Goal: Task Accomplishment & Management: Manage account settings

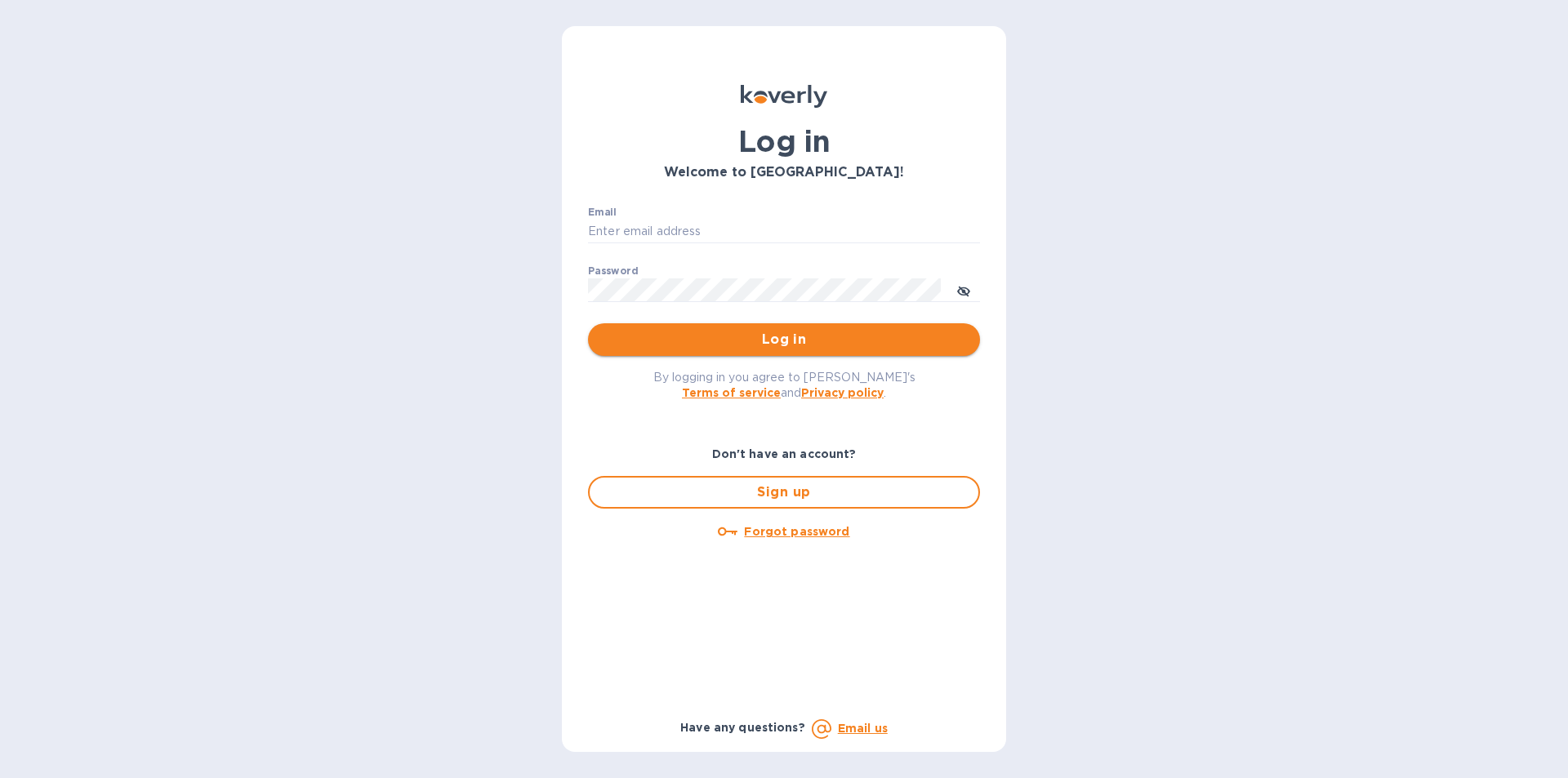
type input "[PERSON_NAME][EMAIL_ADDRESS][DOMAIN_NAME]"
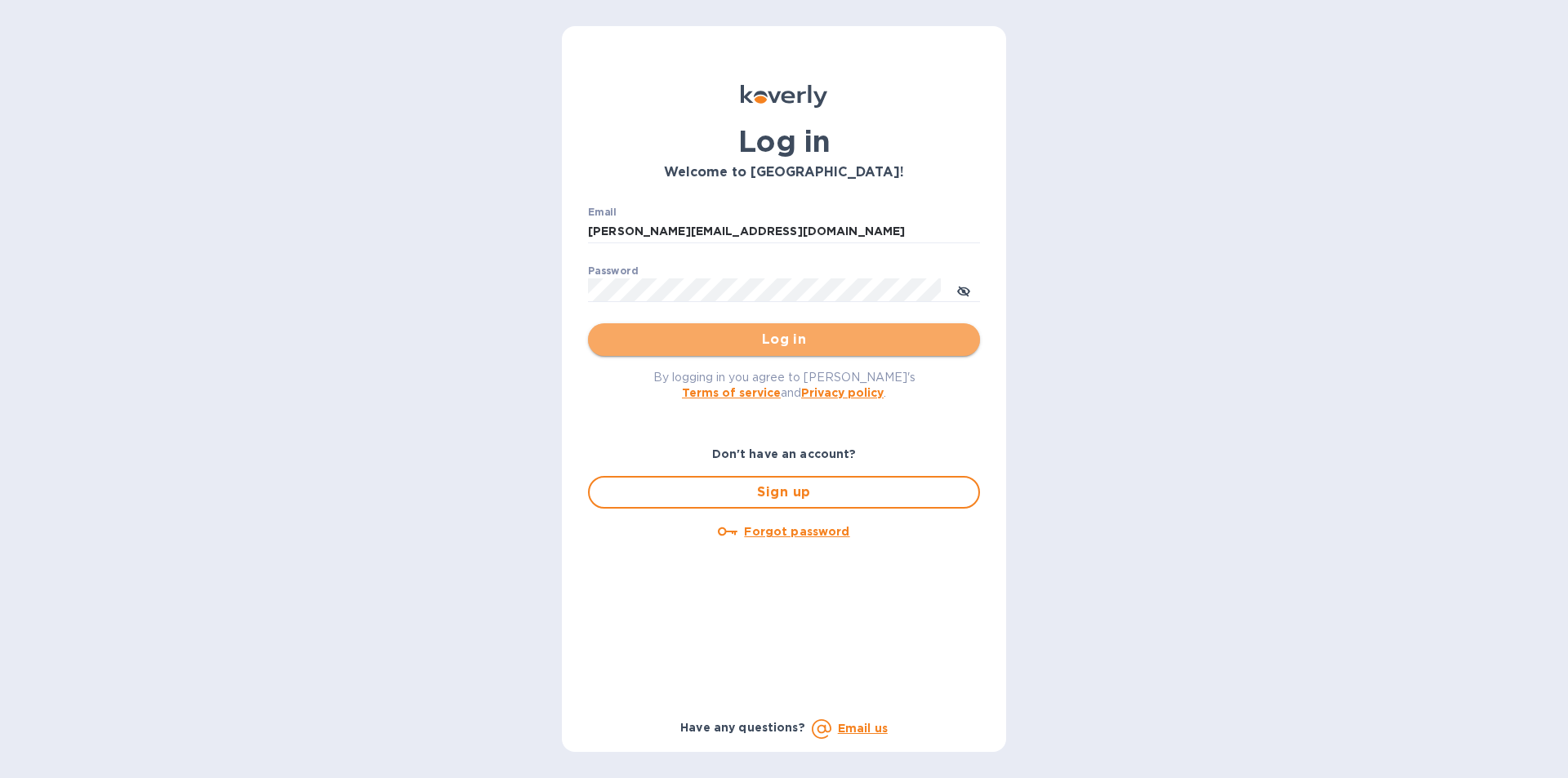
click at [747, 347] on span "Log in" at bounding box center [784, 340] width 366 height 20
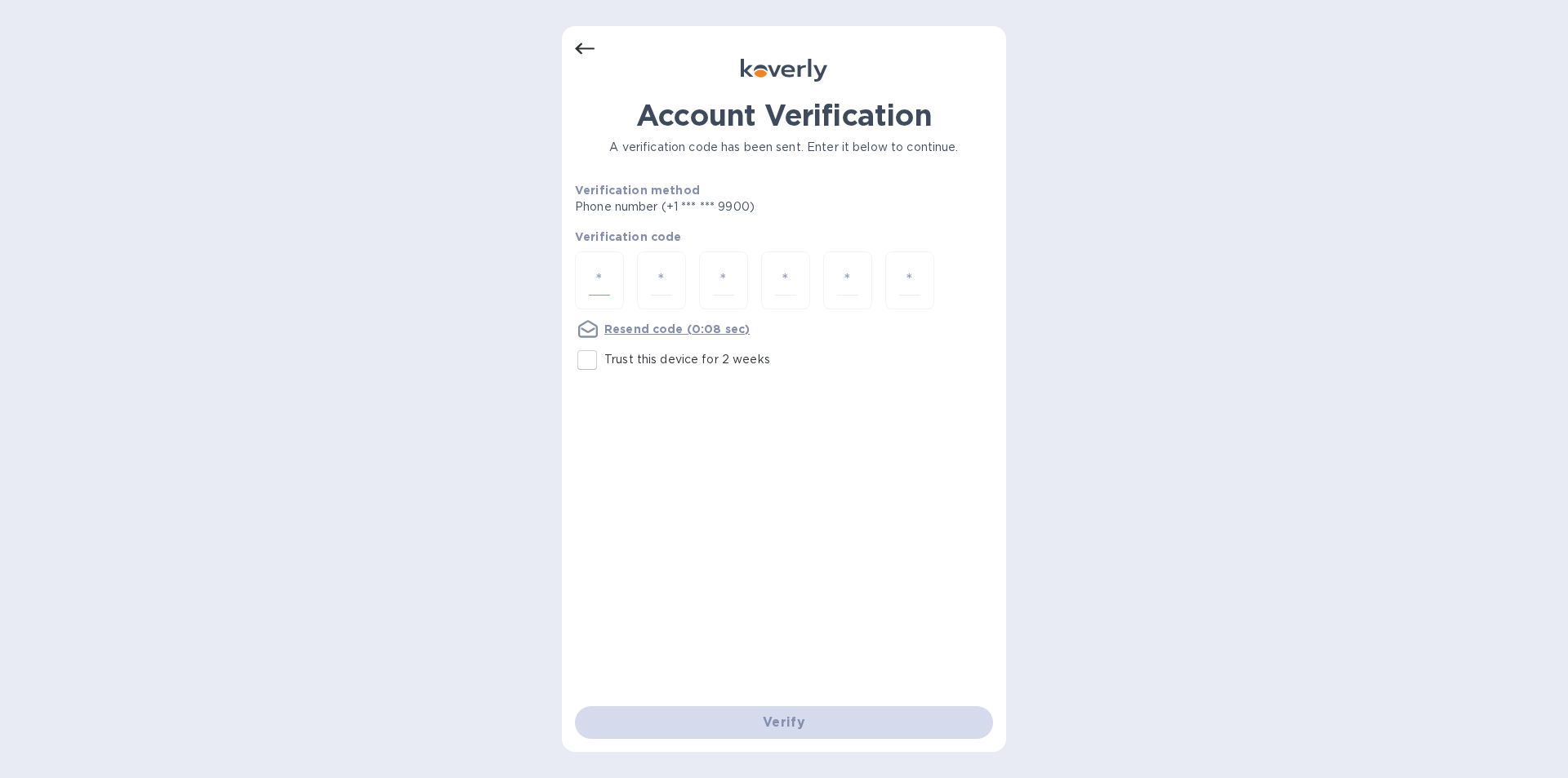
click at [609, 283] on input "number" at bounding box center [599, 280] width 21 height 30
type input "4"
type input "3"
type input "7"
type input "8"
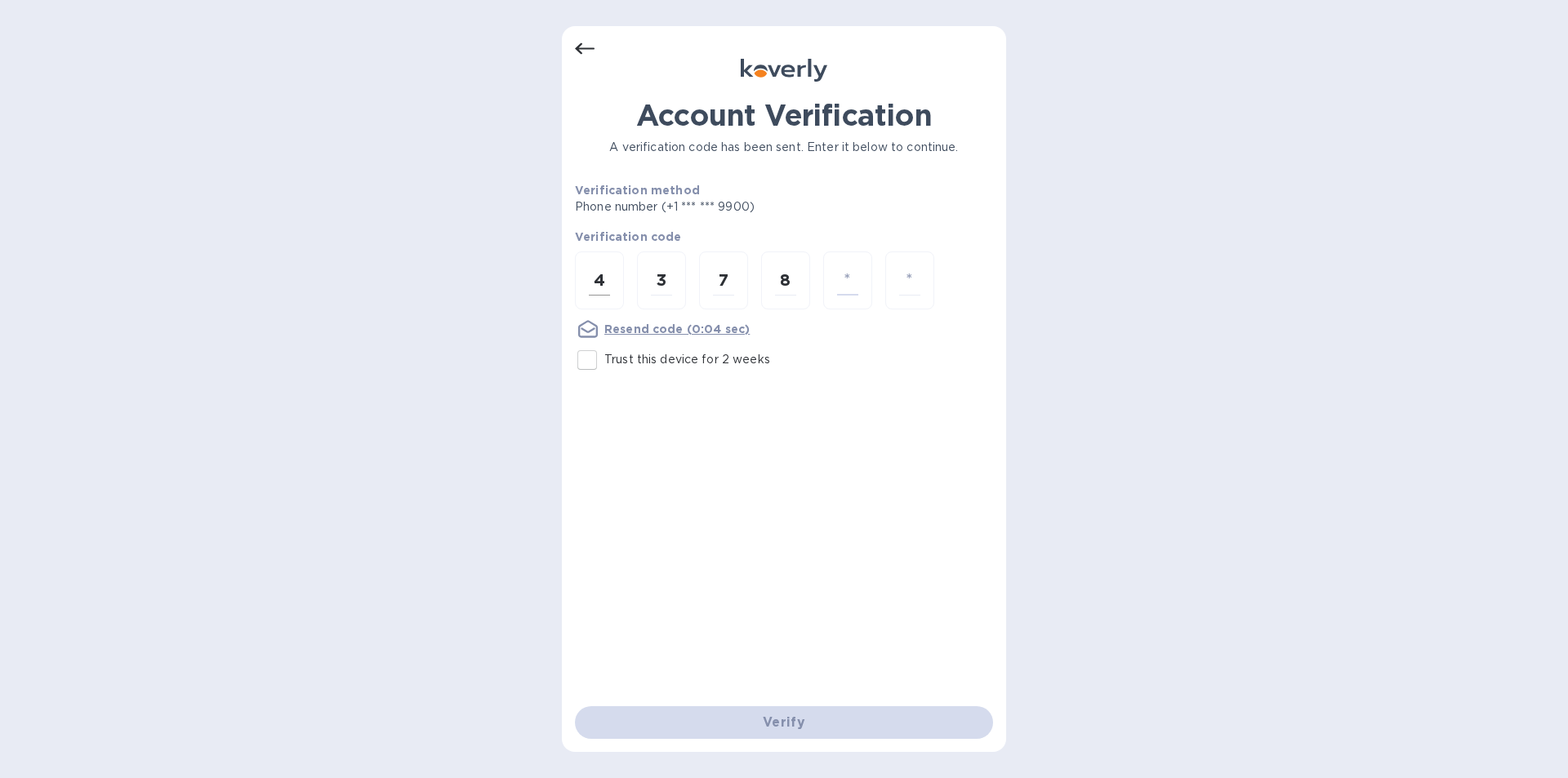
type input "0"
type input "9"
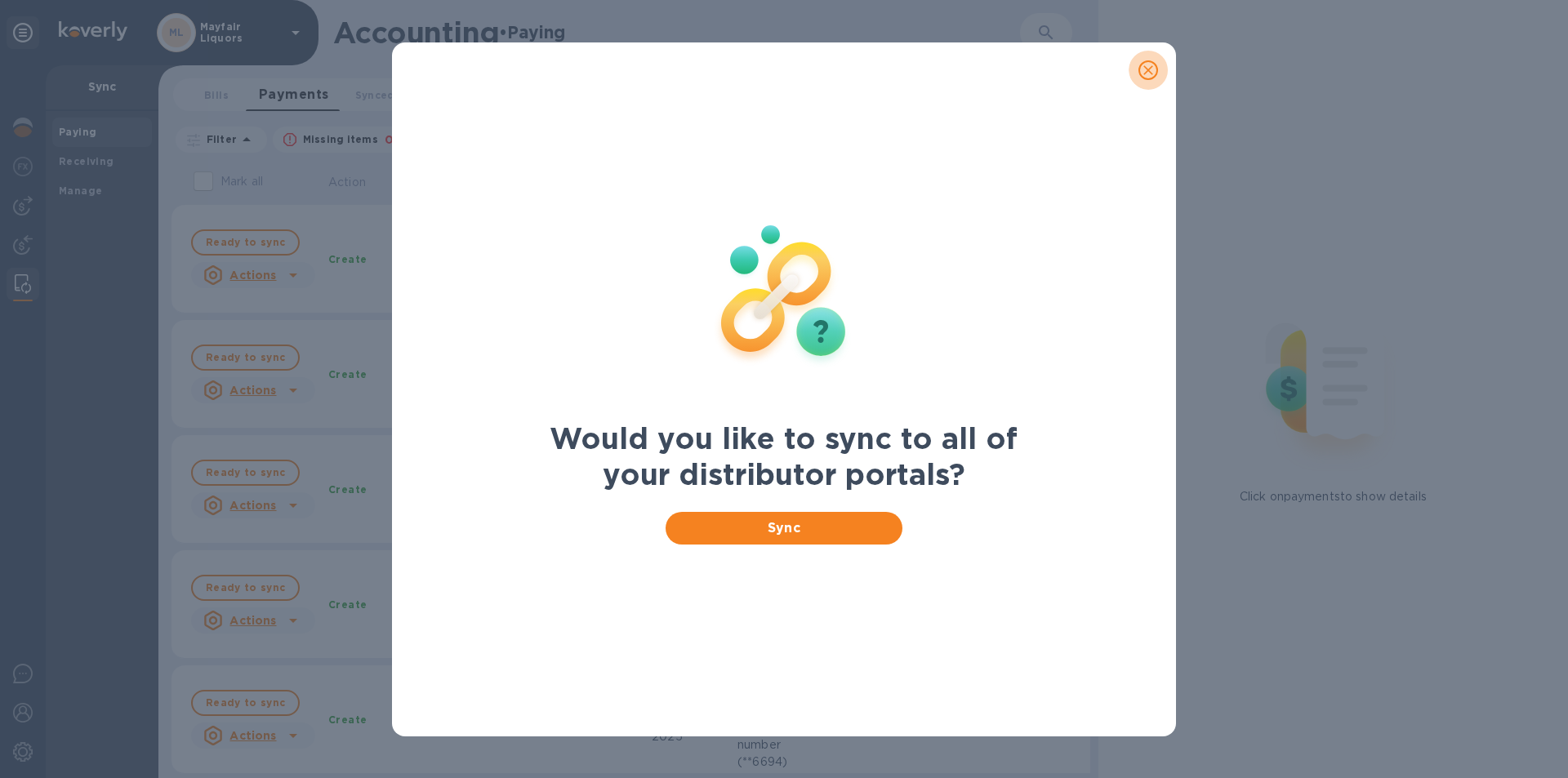
click at [1142, 65] on icon "close" at bounding box center [1148, 70] width 17 height 17
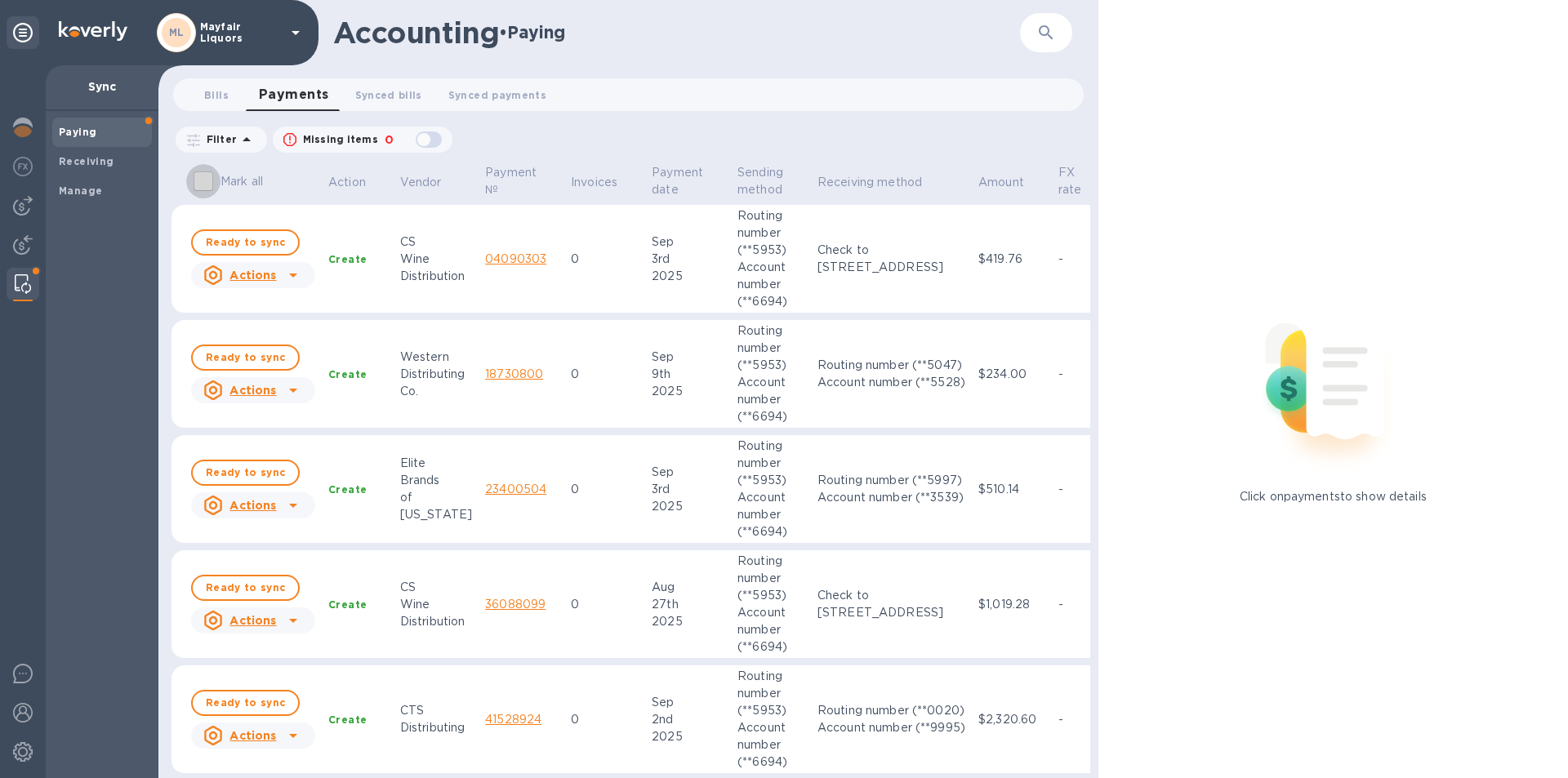
click at [199, 182] on input "Mark all" at bounding box center [203, 181] width 34 height 34
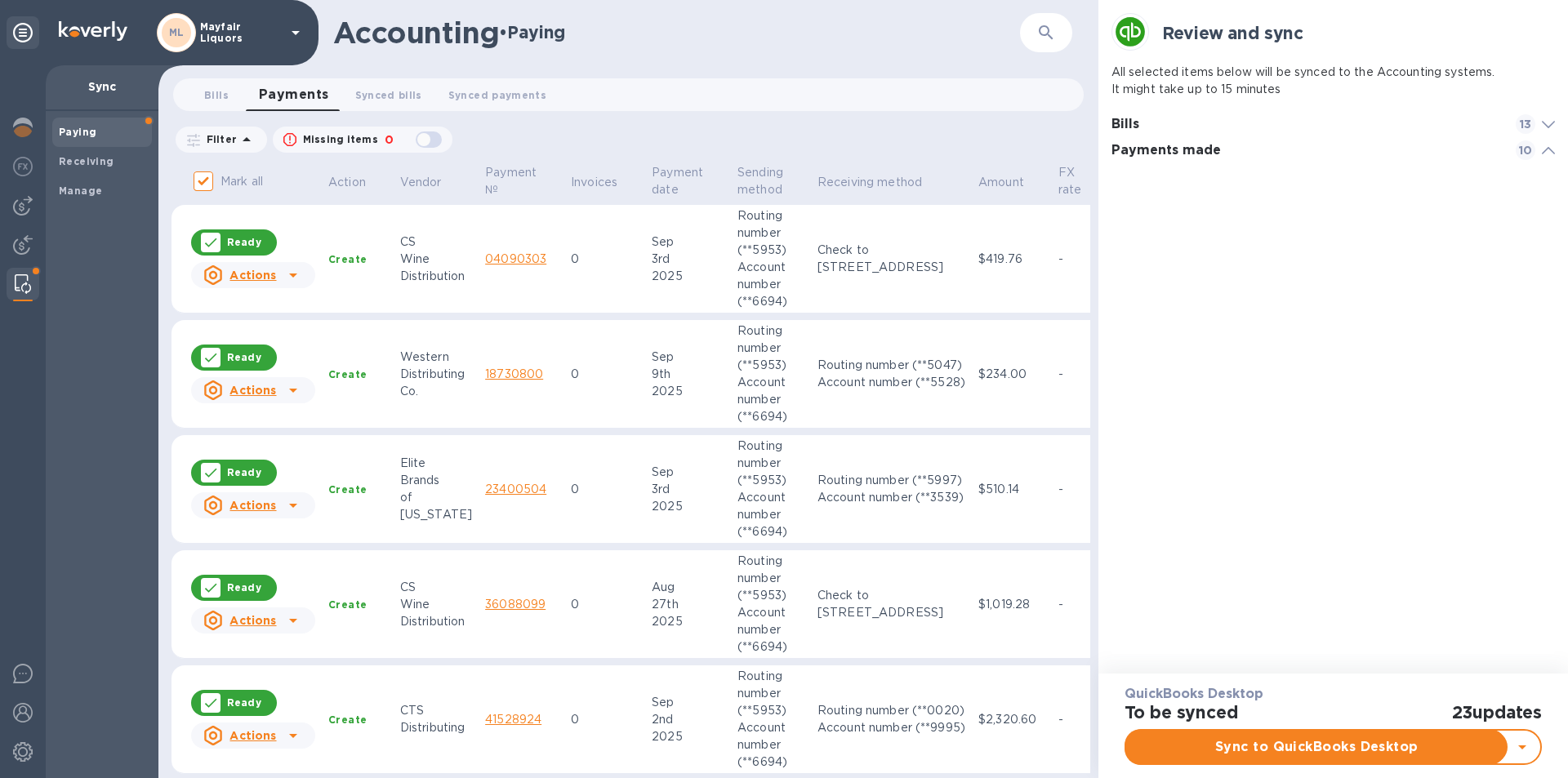
scroll to position [479, 445]
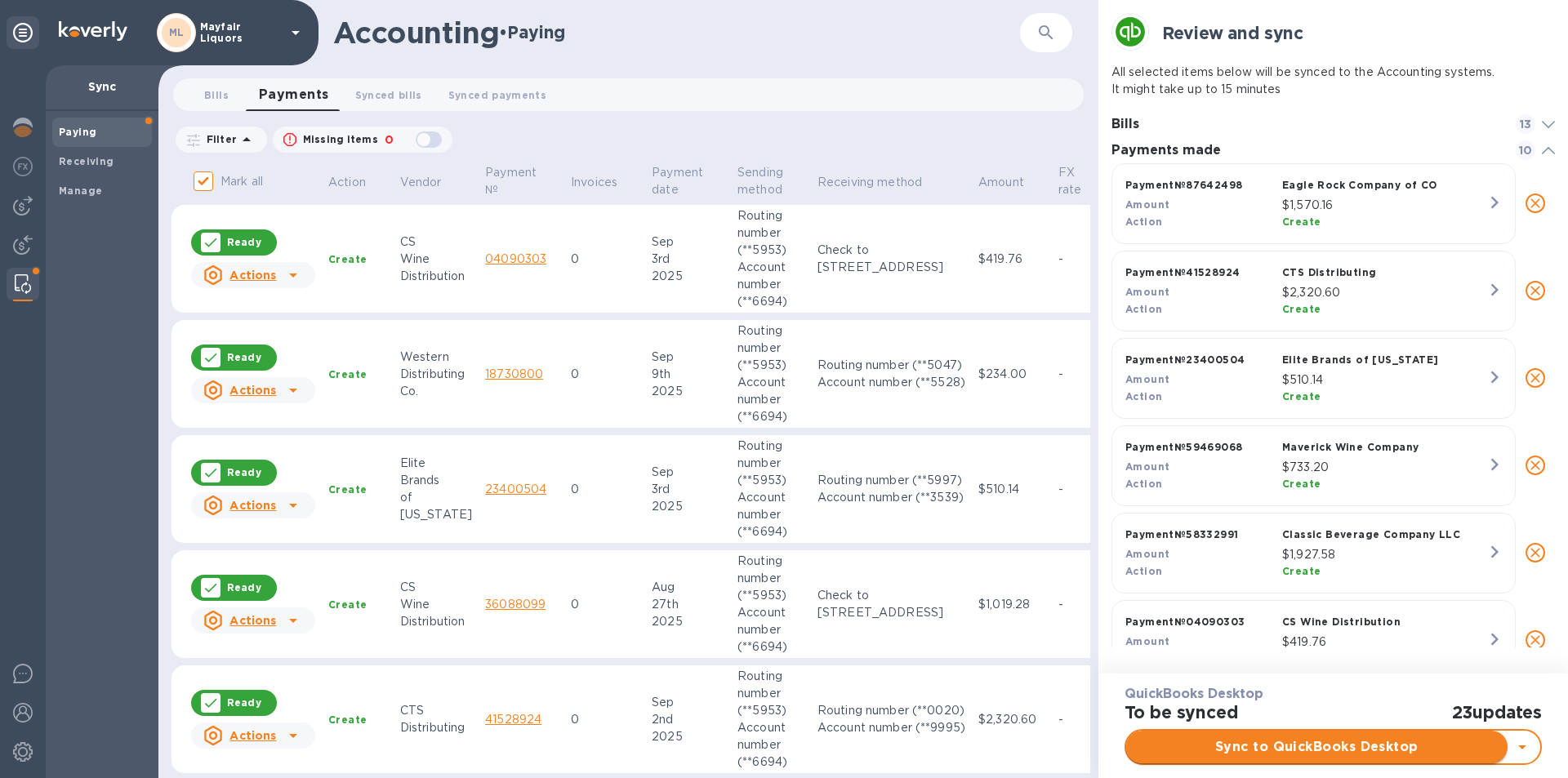
click at [1261, 741] on span "Sync to QuickBooks Desktop" at bounding box center [1317, 747] width 355 height 20
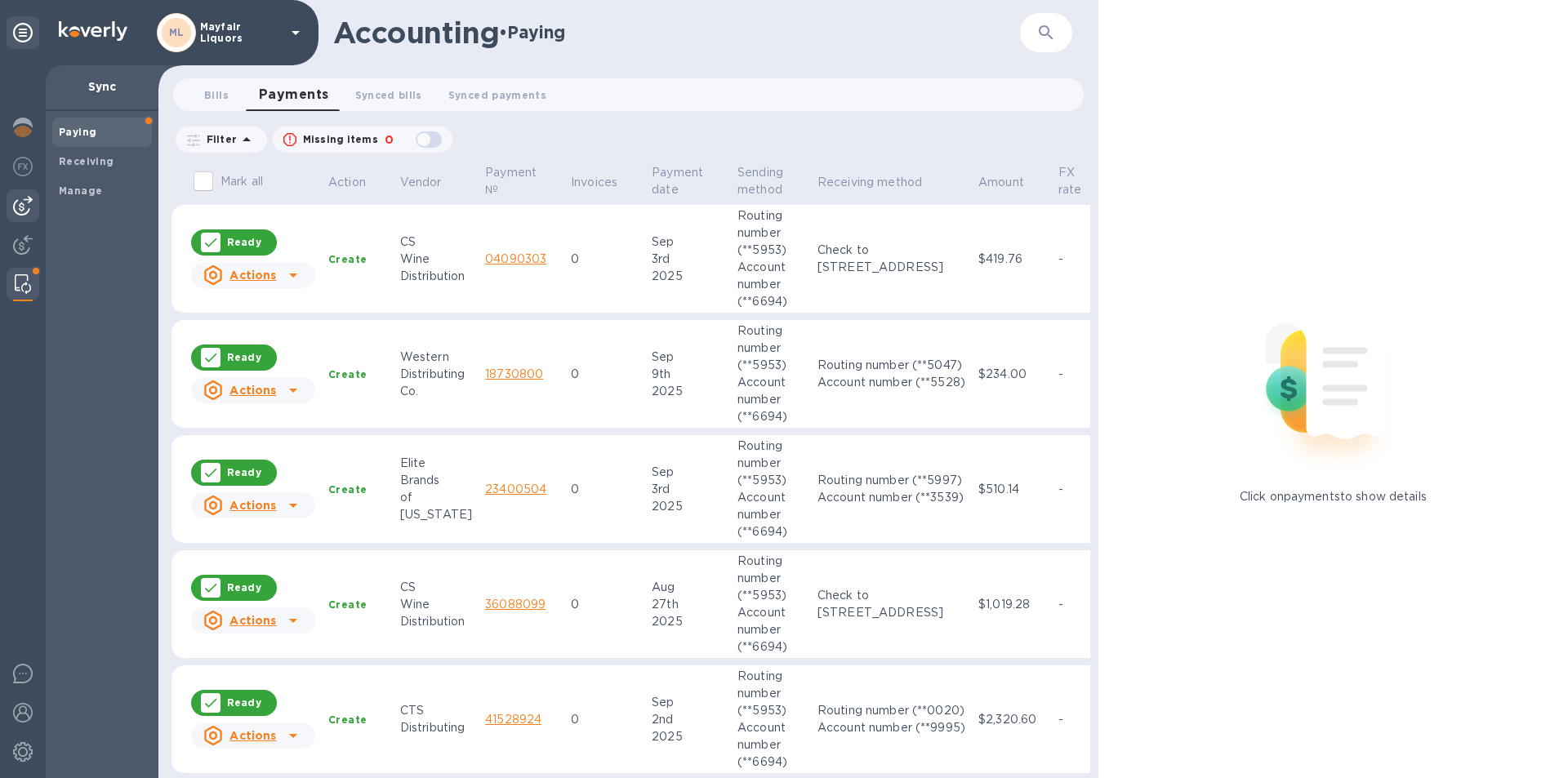
checkbox input "false"
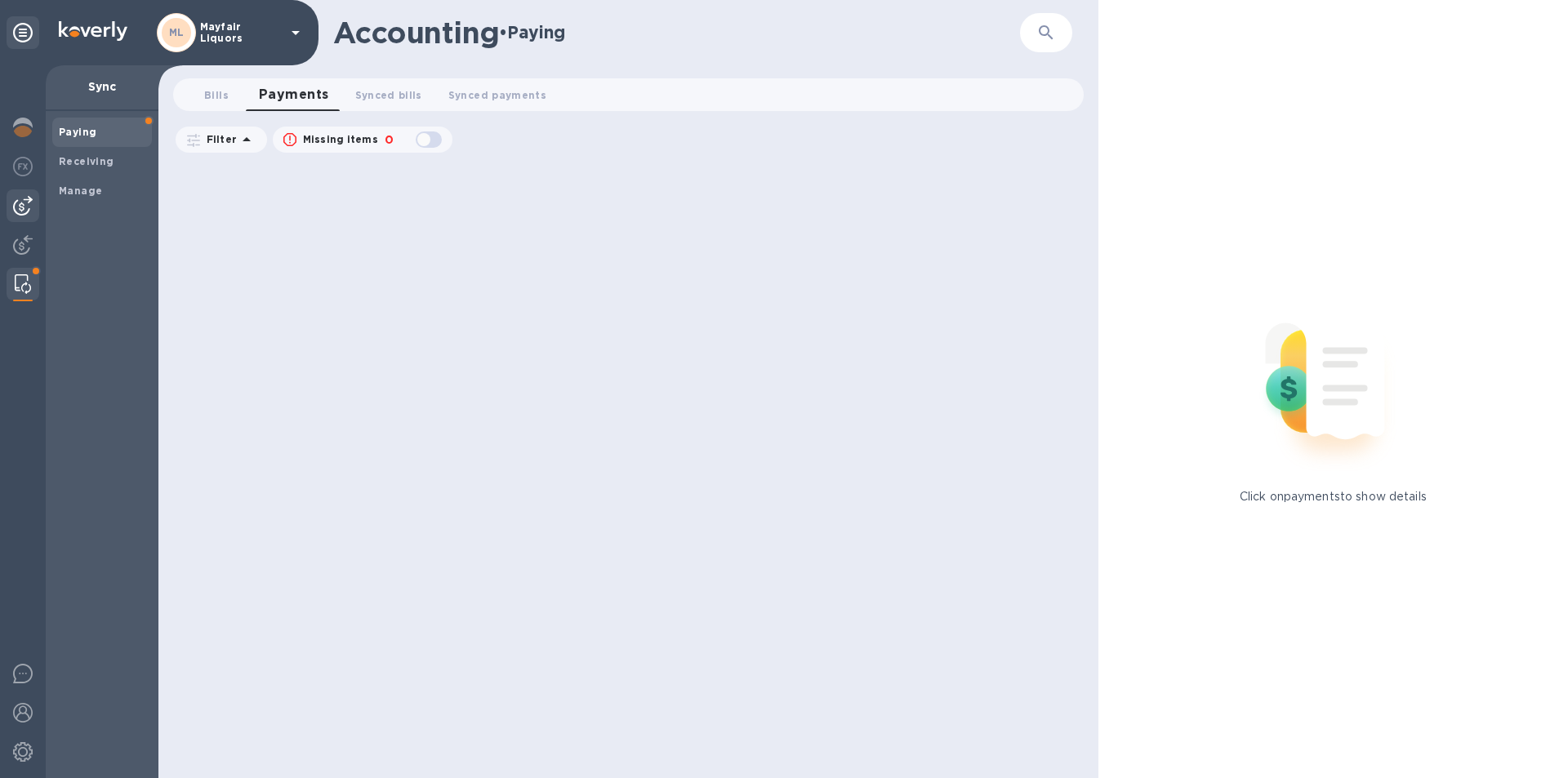
click at [20, 201] on img at bounding box center [23, 206] width 20 height 20
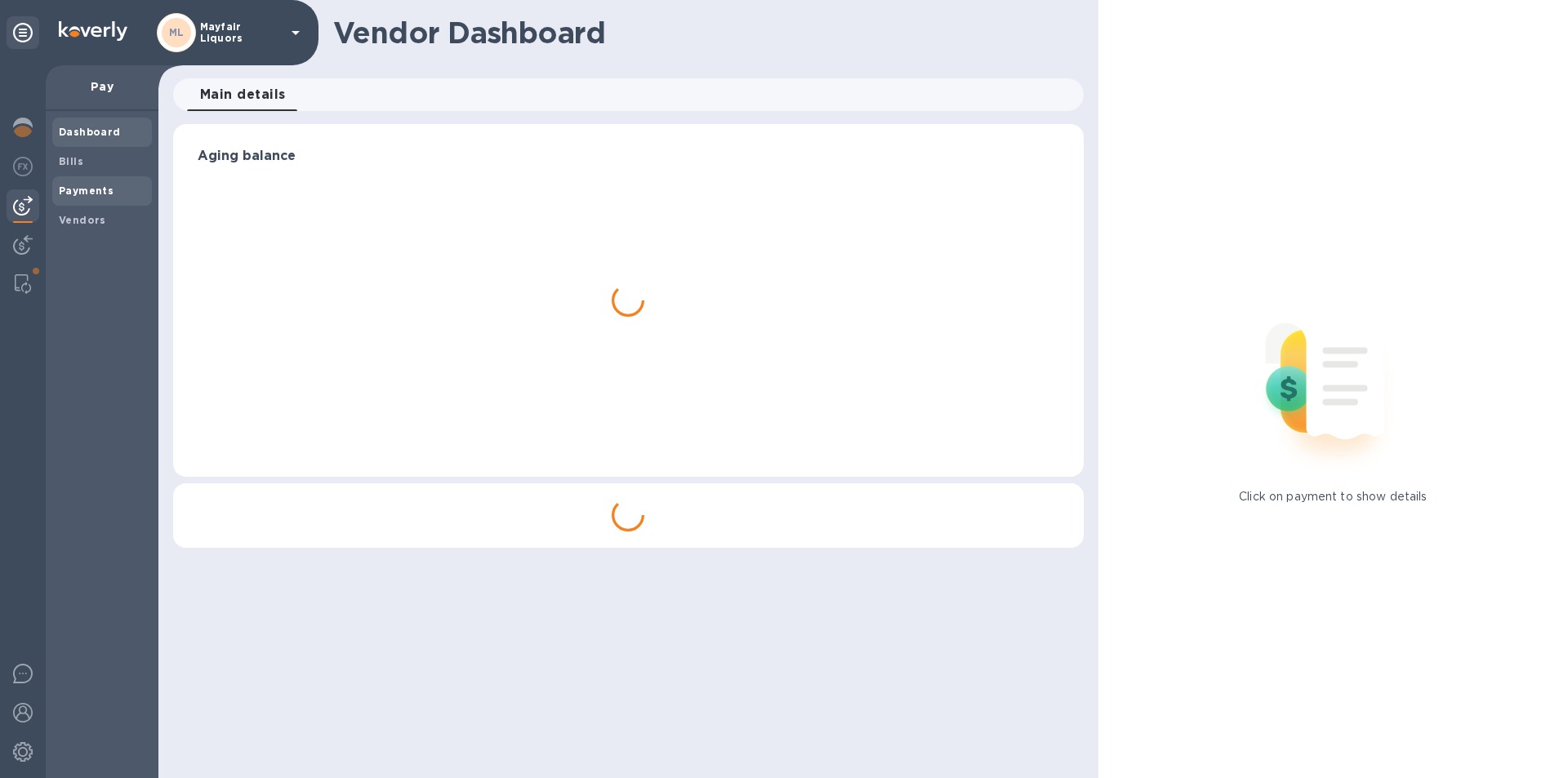
click at [82, 194] on b "Payments" at bounding box center [87, 190] width 55 height 13
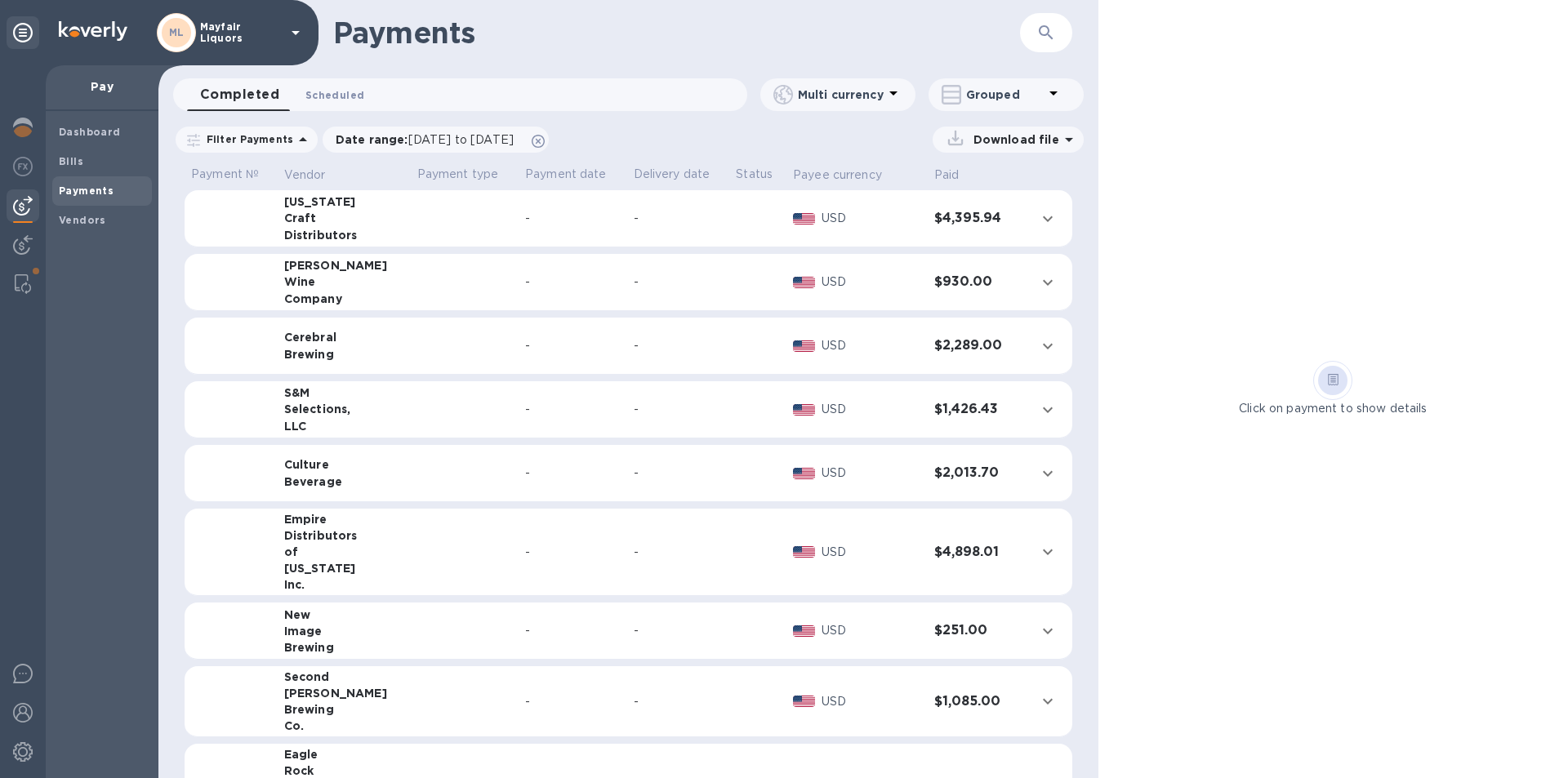
click at [309, 91] on span "Scheduled 0" at bounding box center [334, 95] width 59 height 18
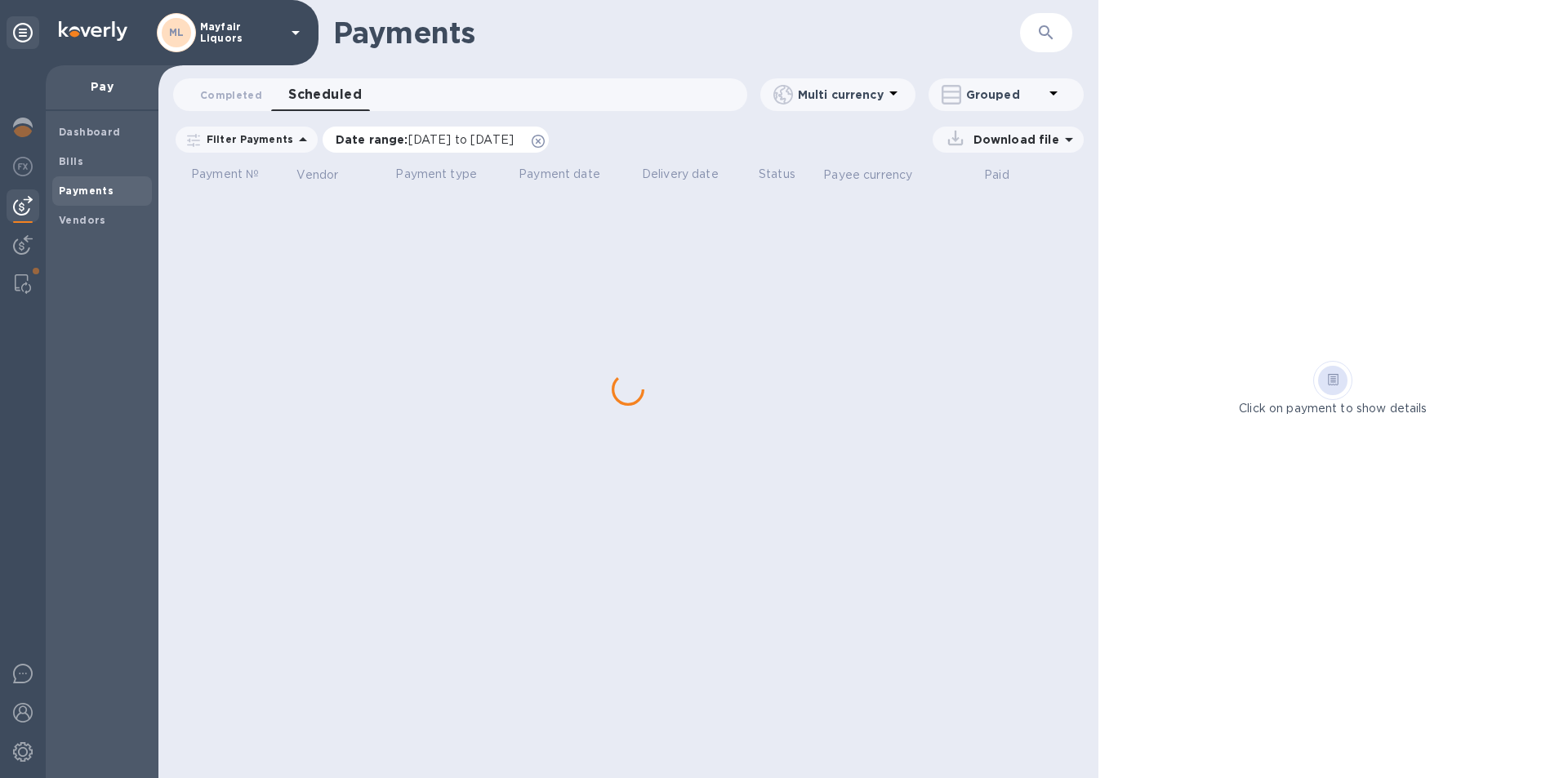
click at [433, 135] on span "07/18/2025 to 09/18/2025" at bounding box center [461, 140] width 105 height 13
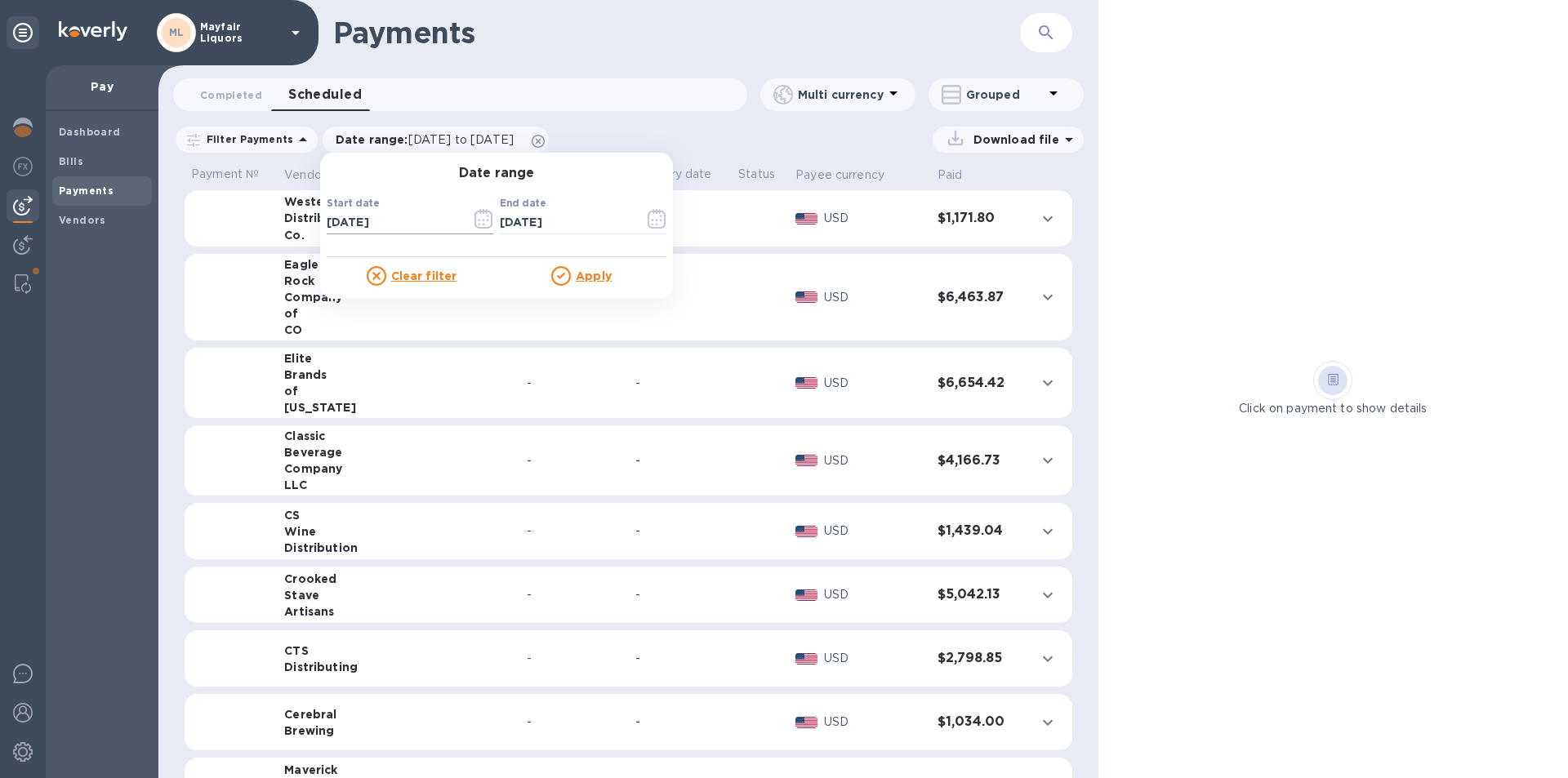
click at [475, 220] on icon "button" at bounding box center [484, 219] width 19 height 20
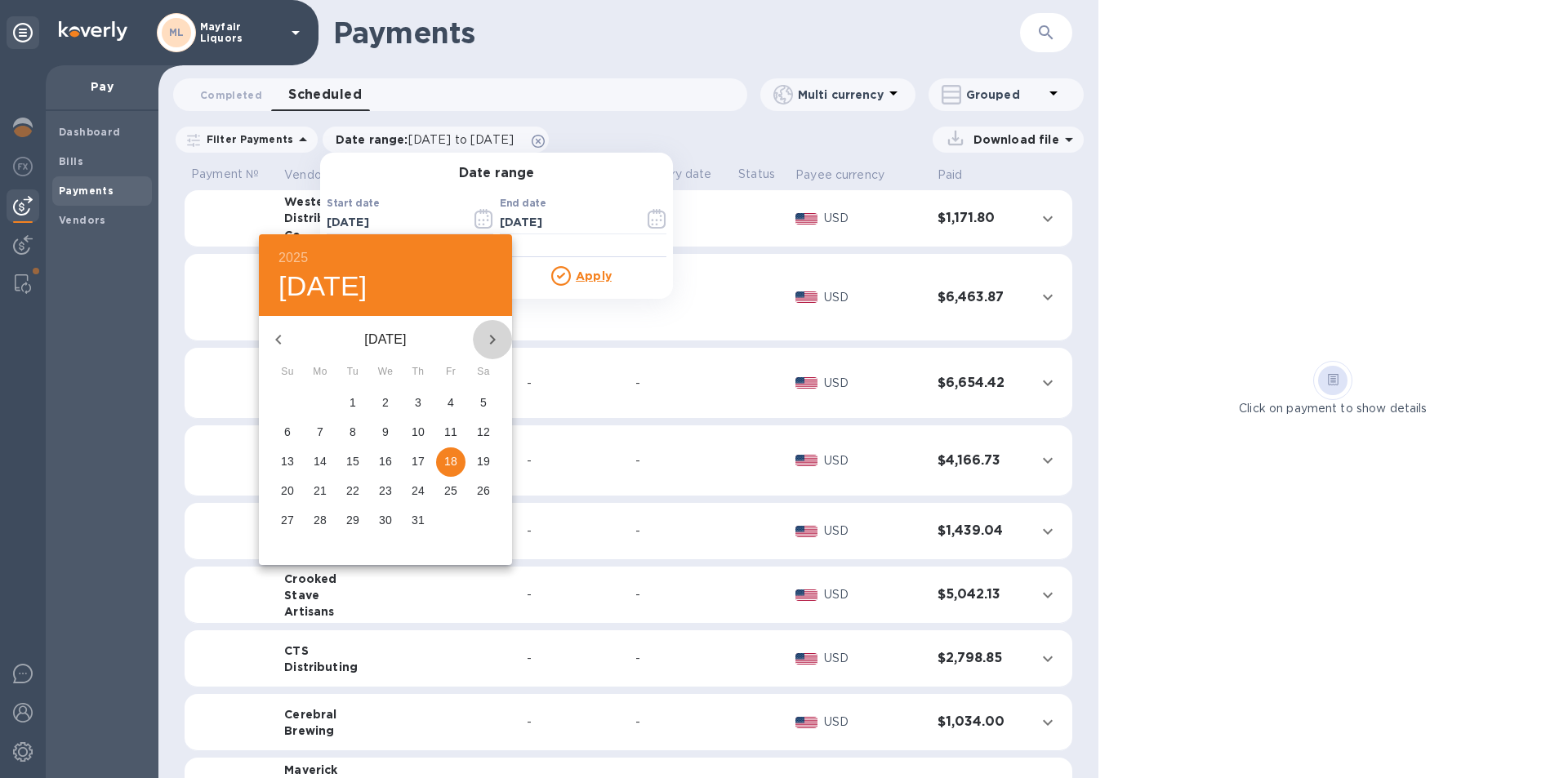
click at [492, 344] on icon "button" at bounding box center [493, 340] width 20 height 20
click at [287, 492] on p "17" at bounding box center [288, 491] width 13 height 17
type input "08/17/2025"
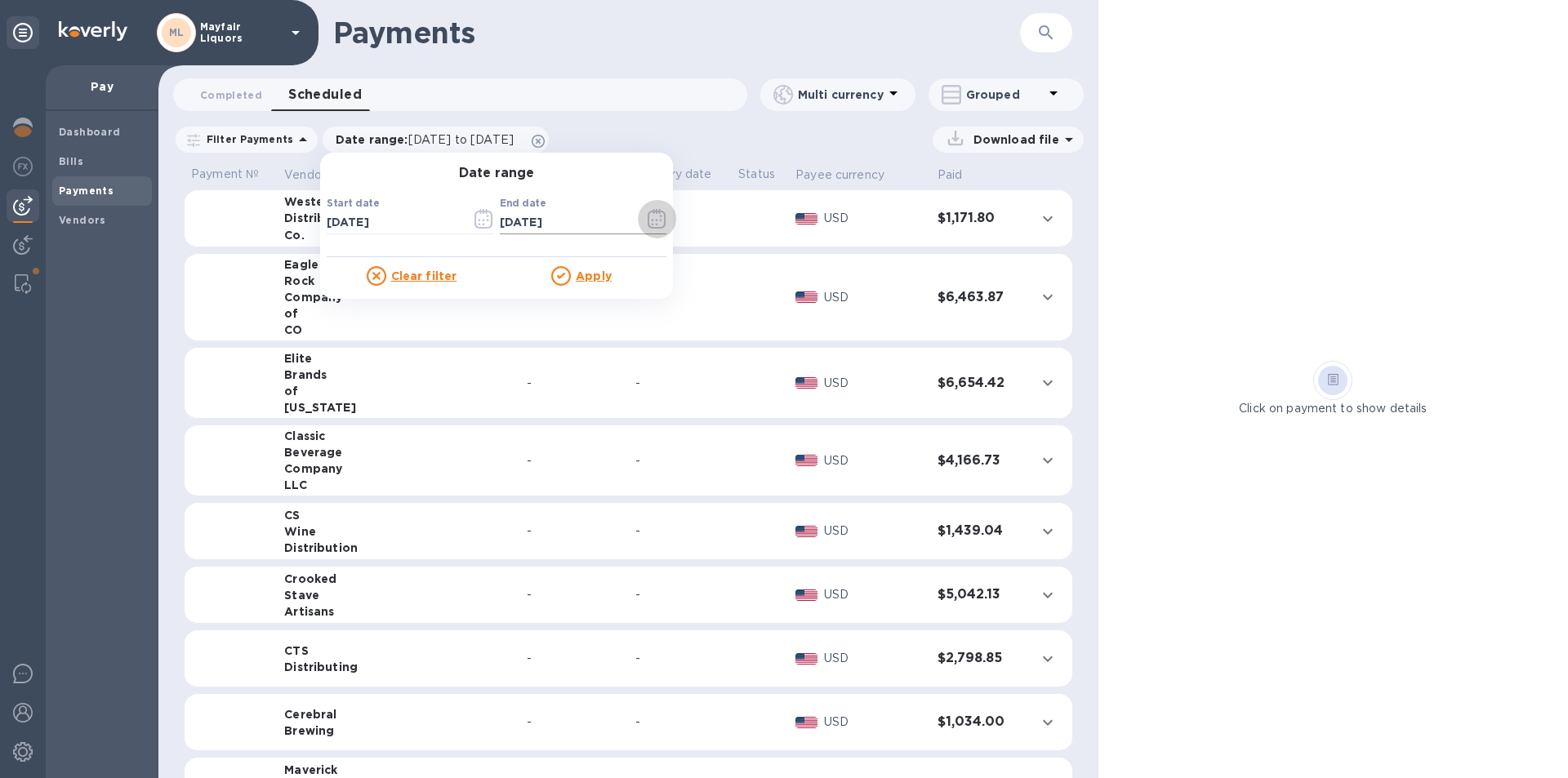
click at [651, 213] on icon "button" at bounding box center [657, 219] width 19 height 20
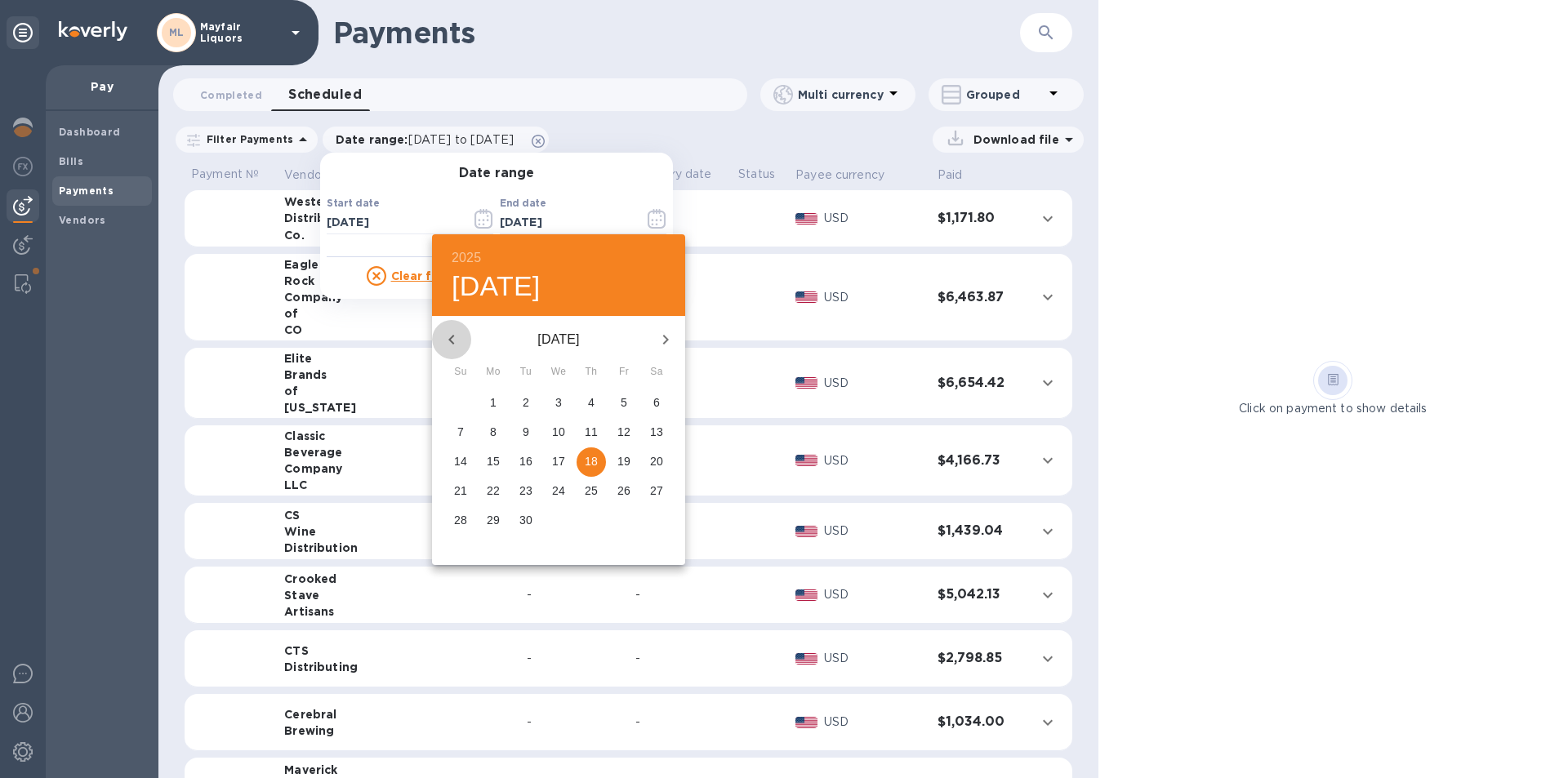
click at [456, 334] on icon "button" at bounding box center [452, 340] width 20 height 20
click at [651, 490] on p "23" at bounding box center [656, 491] width 13 height 17
type input "08/23/2025"
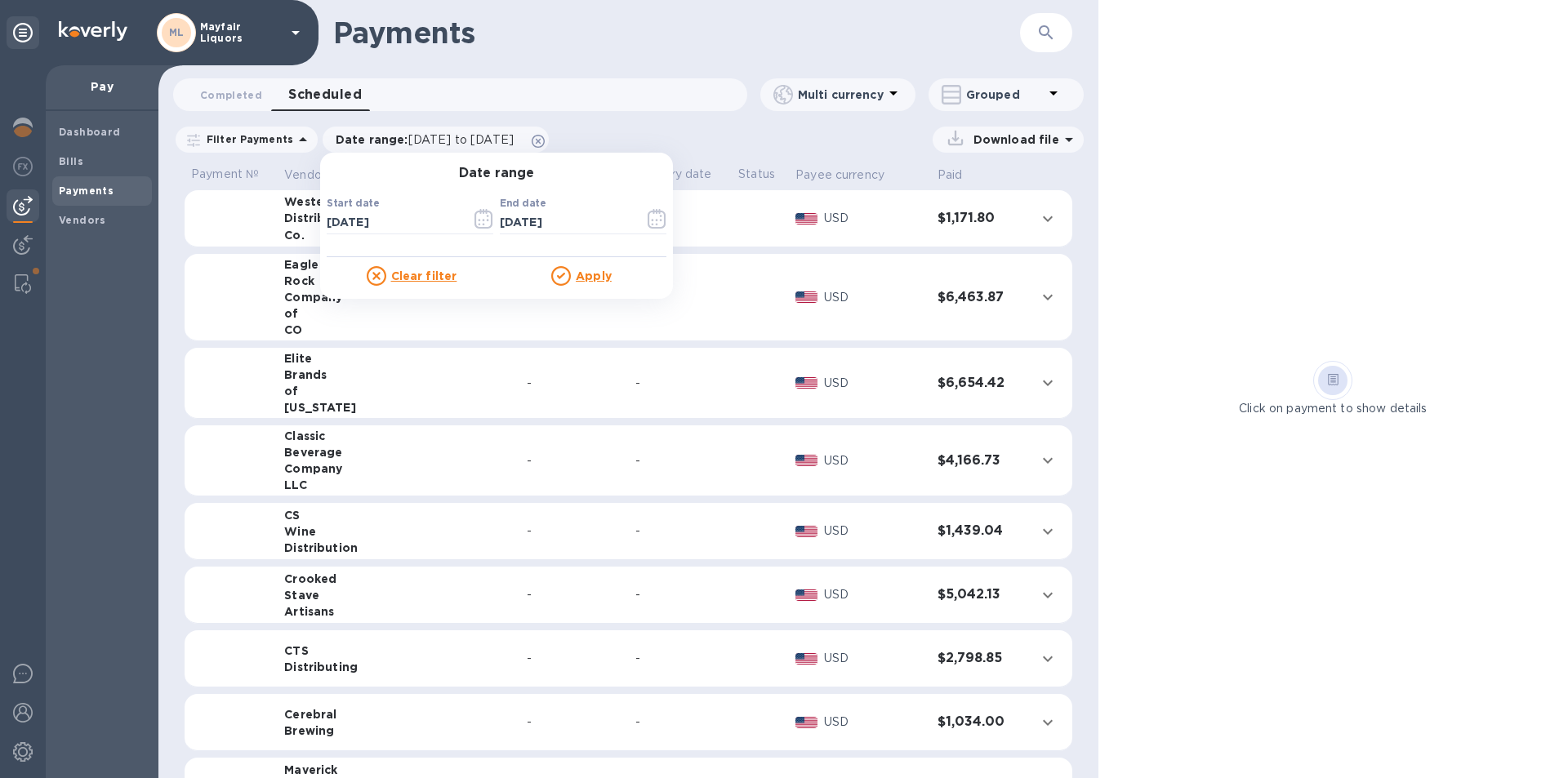
click at [607, 277] on div "Apply" at bounding box center [581, 276] width 170 height 20
click at [599, 277] on u "Apply" at bounding box center [593, 276] width 36 height 13
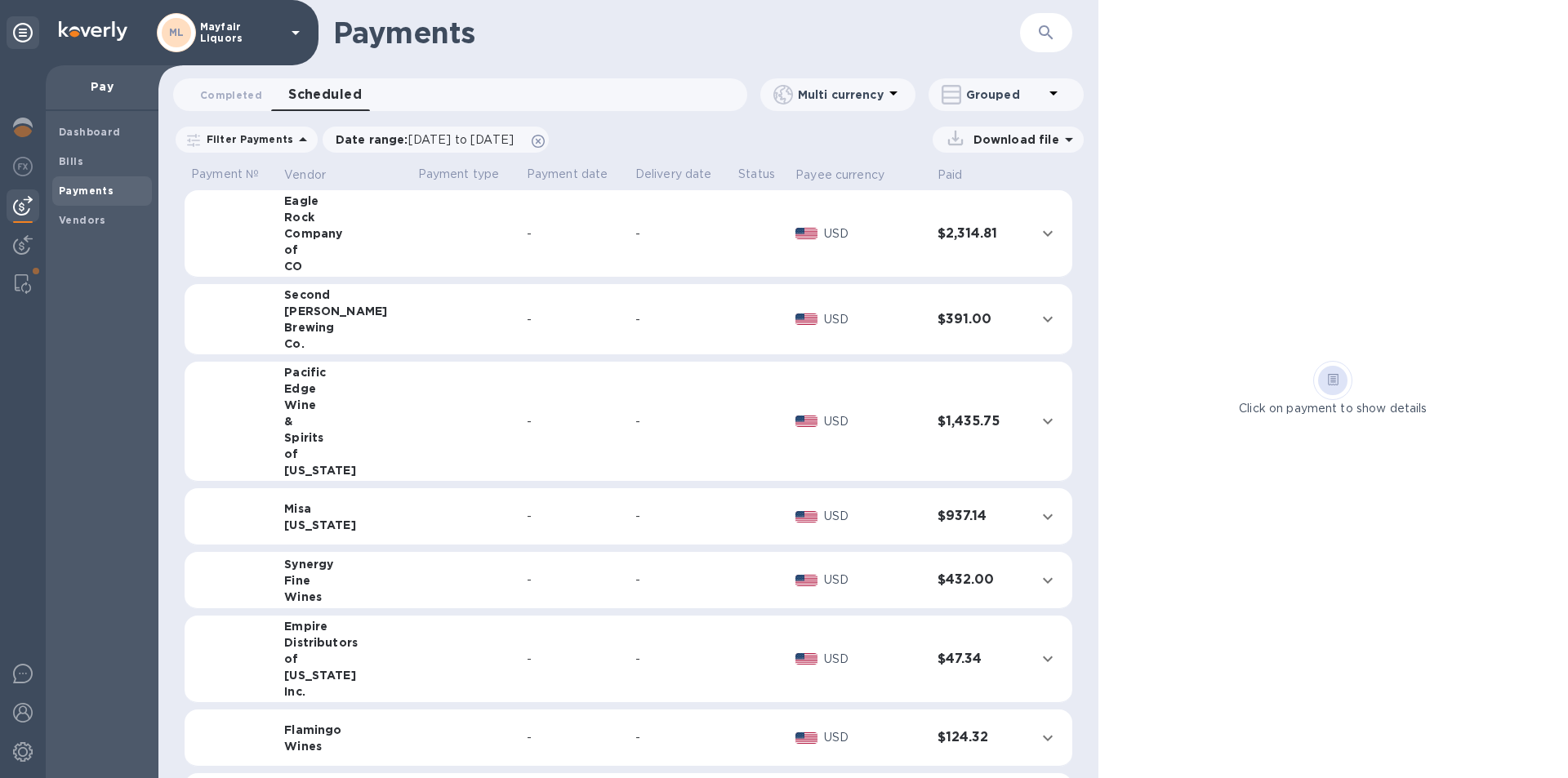
click at [993, 144] on p "Download file" at bounding box center [1013, 140] width 93 height 17
click at [842, 236] on p "PDF file" at bounding box center [837, 241] width 48 height 17
click at [832, 239] on p "PDF file" at bounding box center [837, 241] width 48 height 17
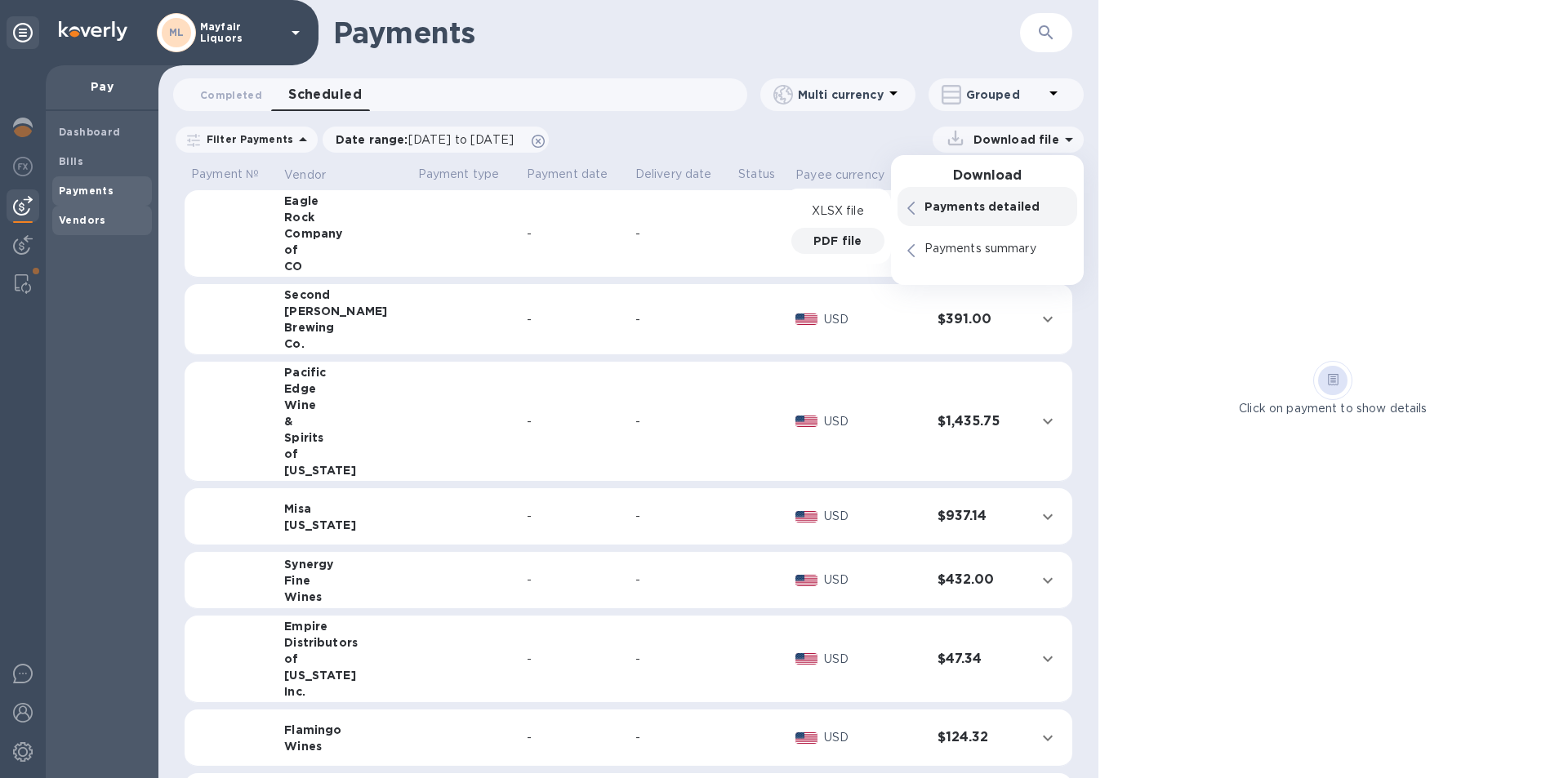
click at [89, 220] on b "Vendors" at bounding box center [83, 220] width 48 height 13
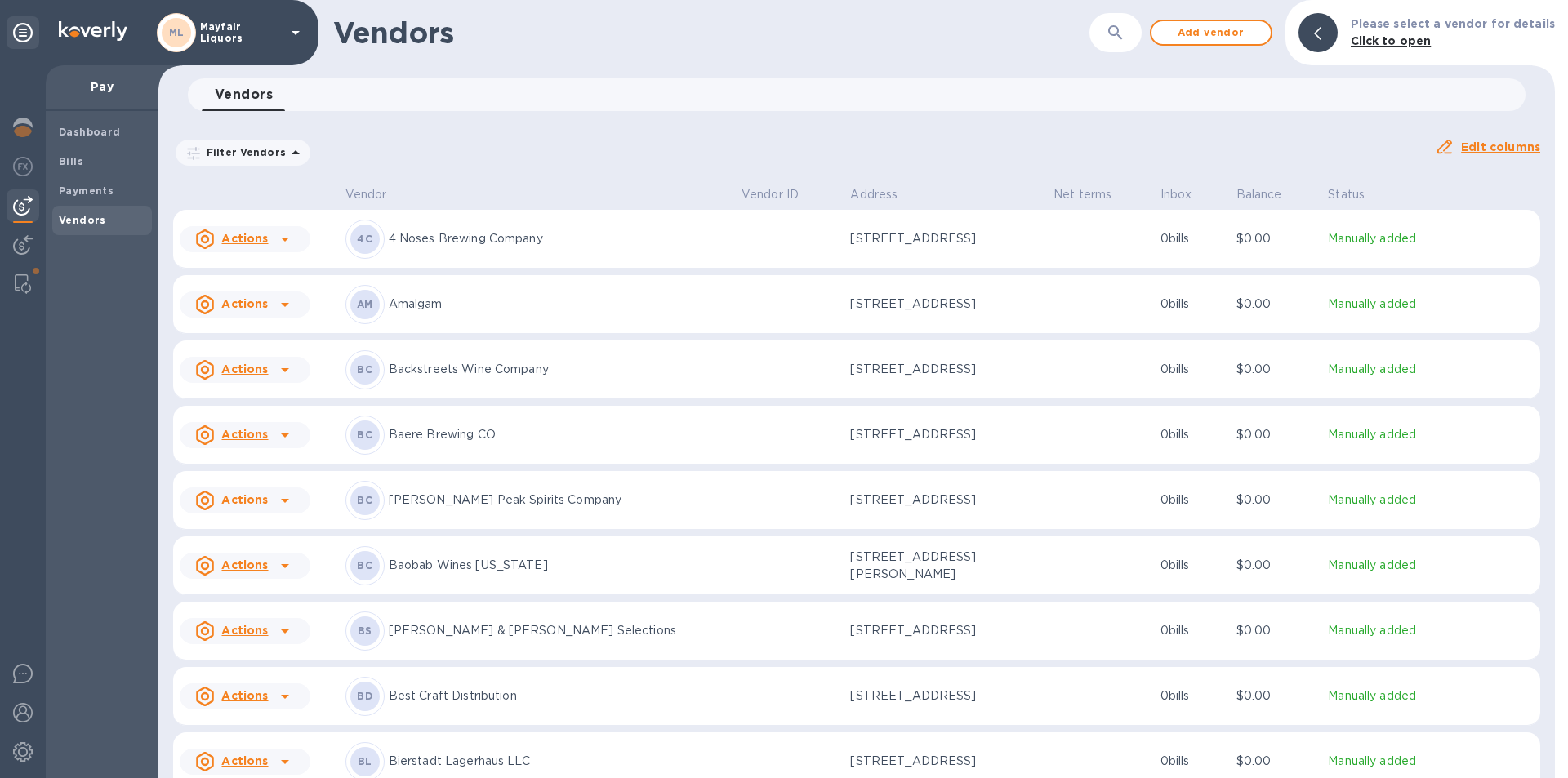
click at [1125, 27] on icon "button" at bounding box center [1116, 33] width 20 height 20
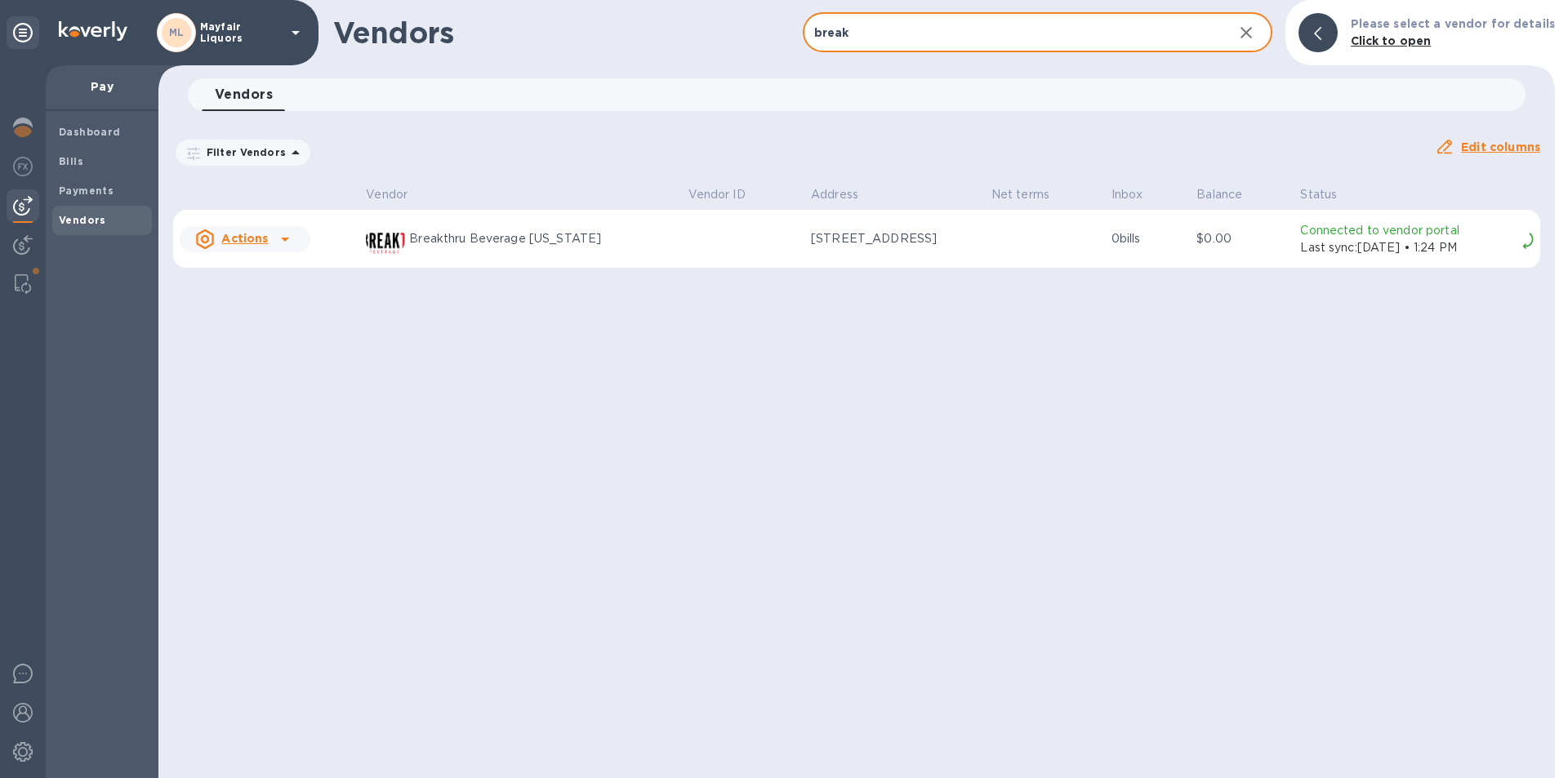
type input "break"
click at [819, 269] on td "3980 Central Park Boulevard, Denver, CO 80238 US" at bounding box center [895, 239] width 180 height 59
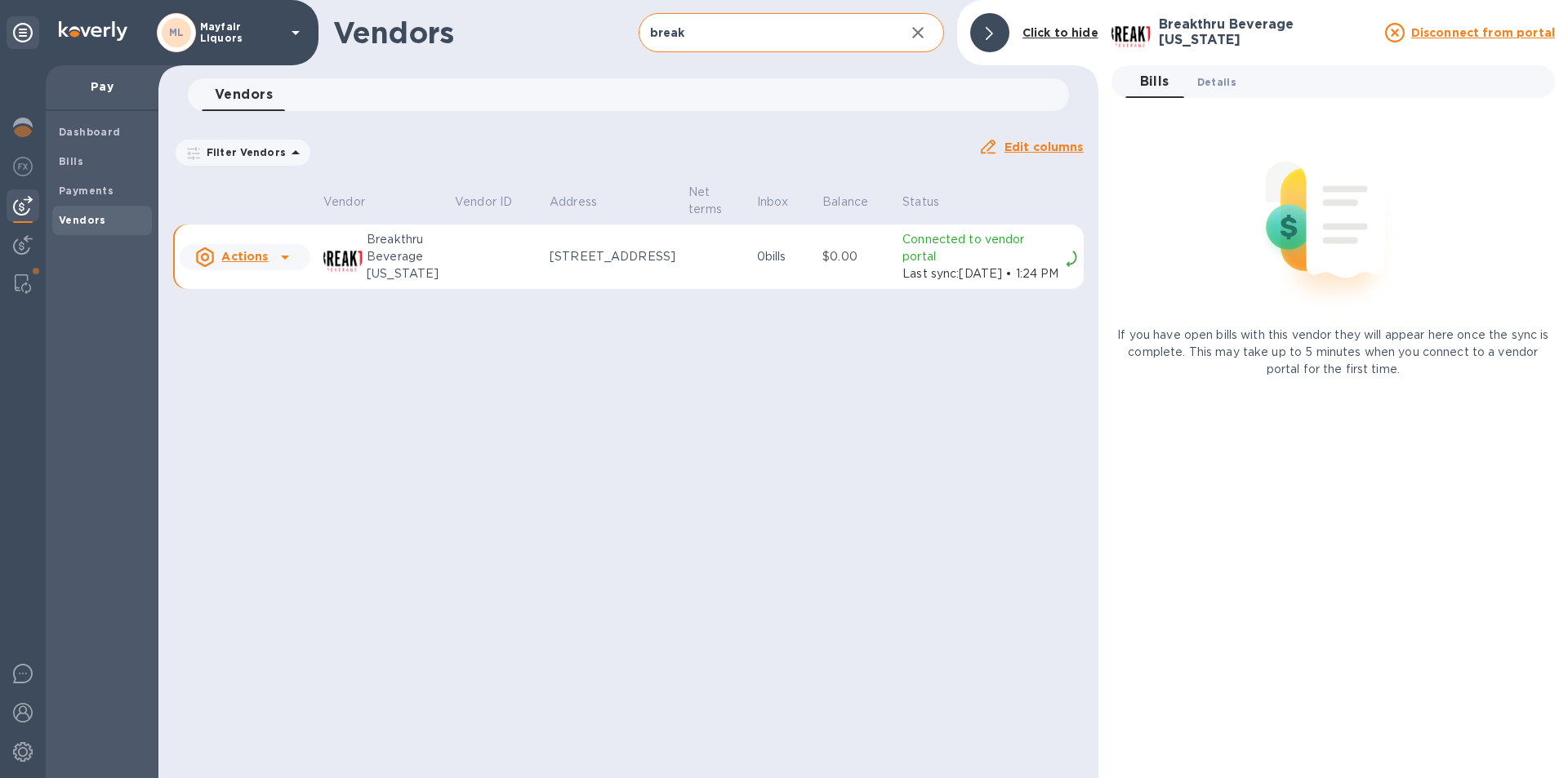
click at [1229, 82] on span "Details 0" at bounding box center [1217, 82] width 39 height 18
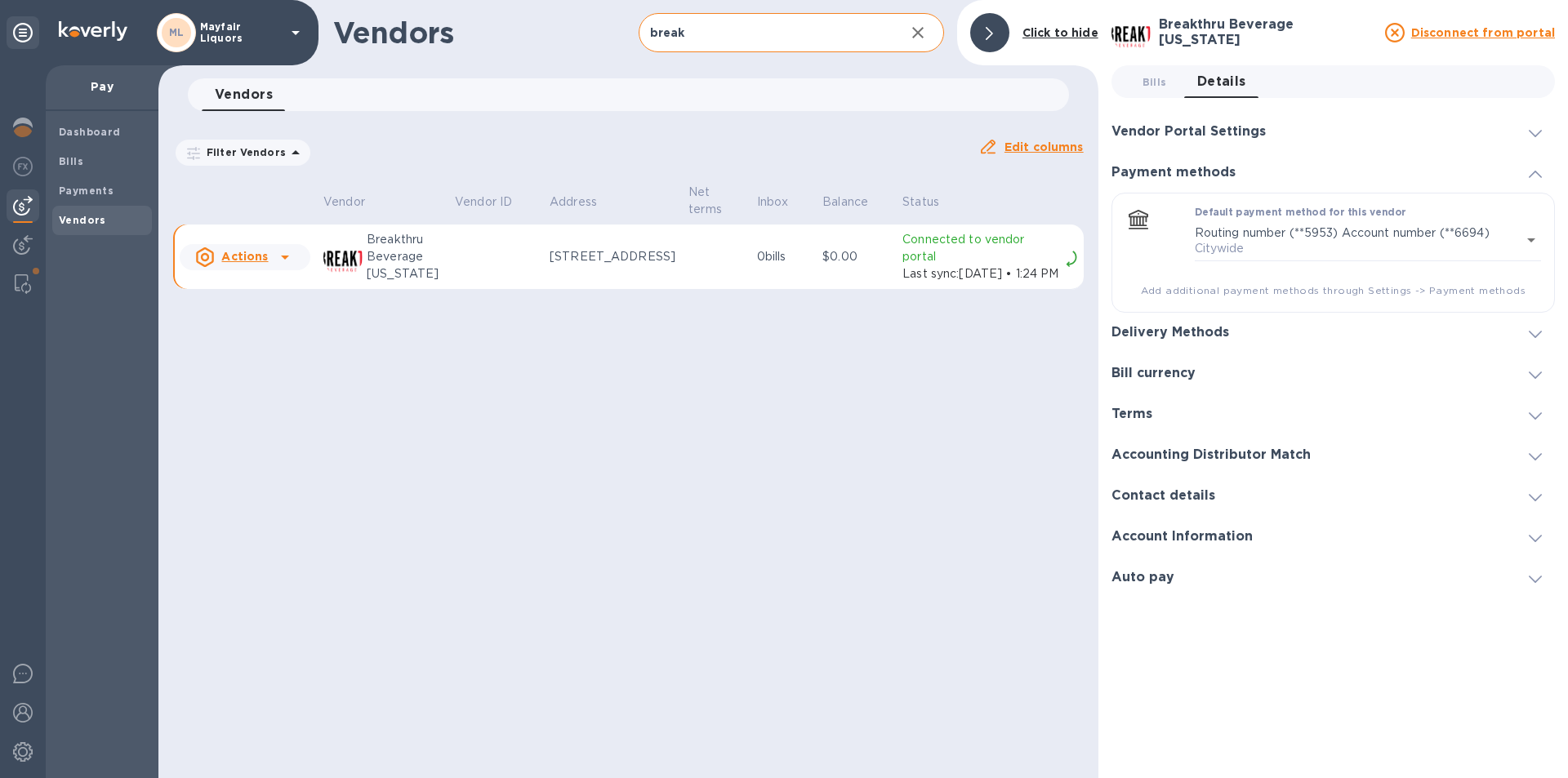
click at [1230, 137] on h3 "Vendor Portal Settings" at bounding box center [1189, 132] width 154 height 16
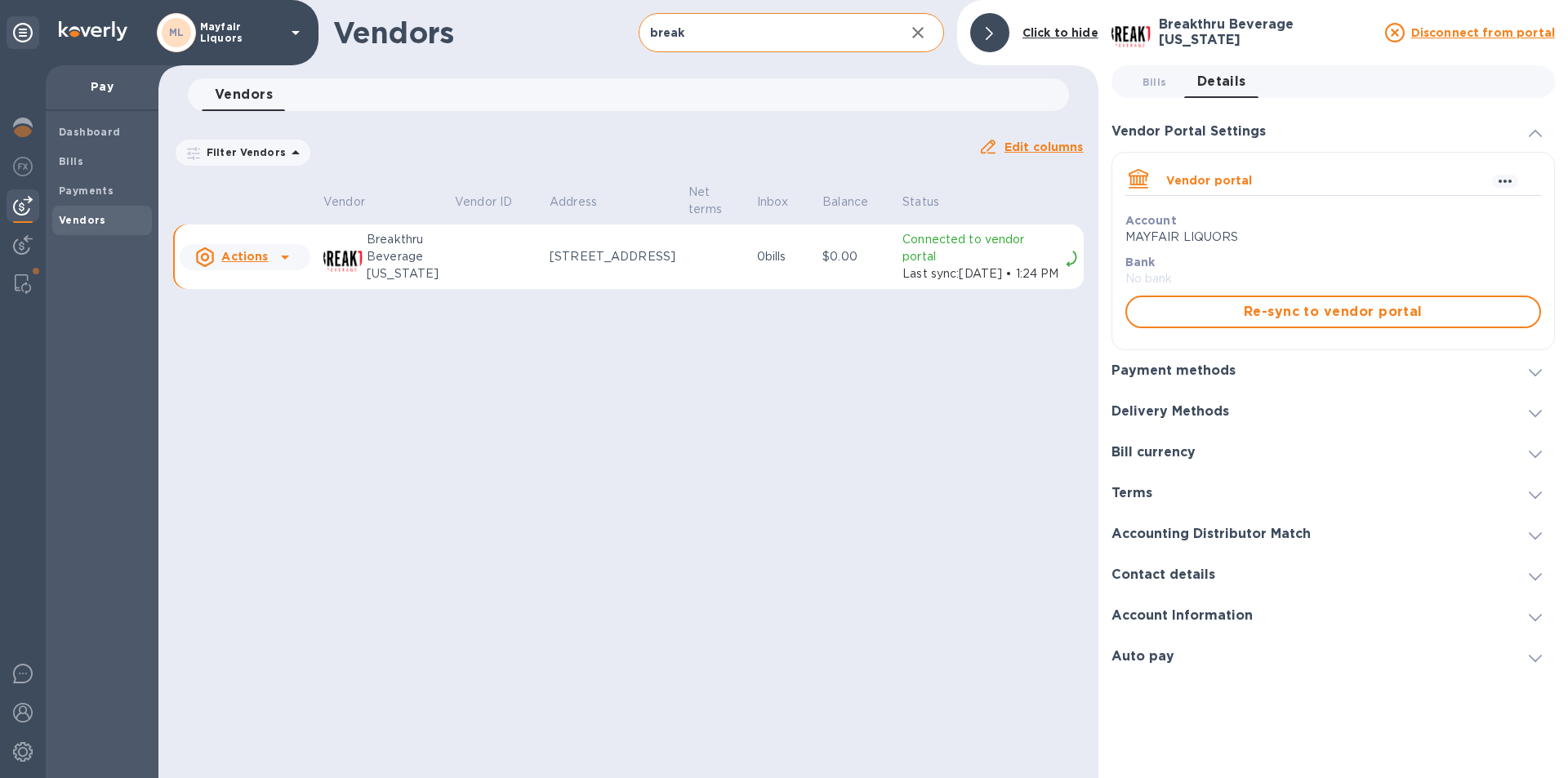
click at [1222, 315] on span "Re-sync to vendor portal" at bounding box center [1333, 312] width 386 height 20
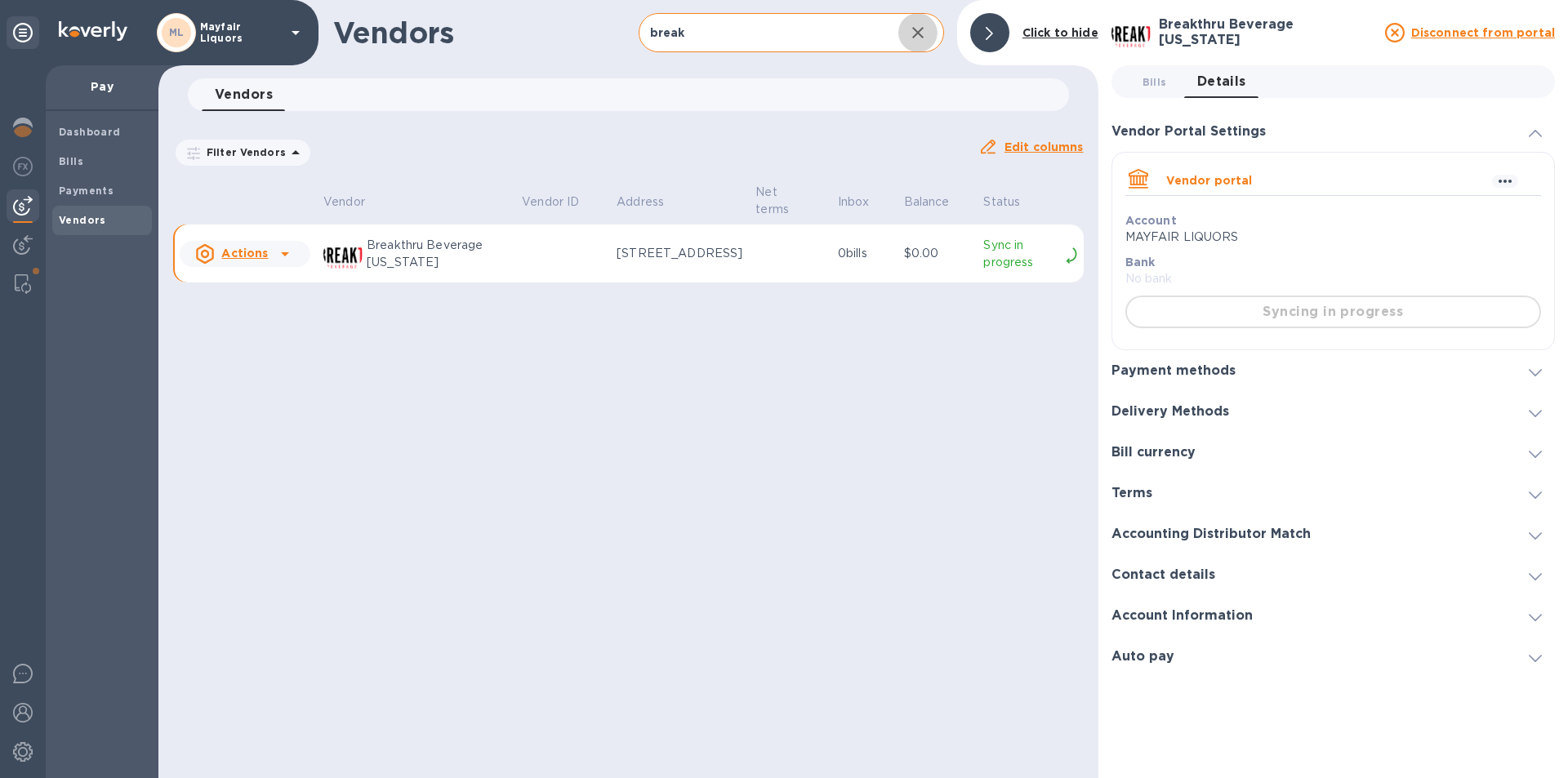
click at [923, 29] on icon "button" at bounding box center [918, 33] width 12 height 12
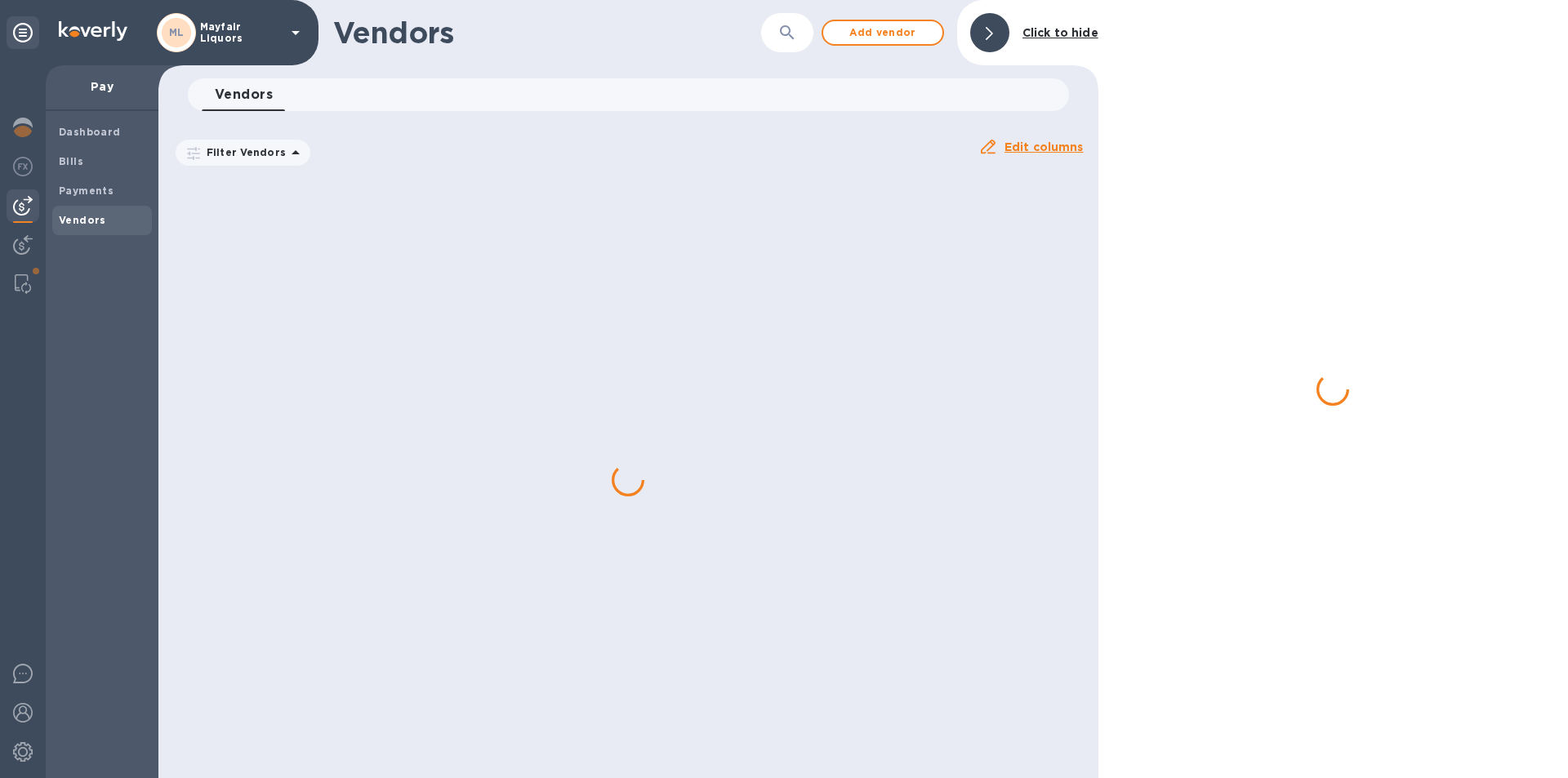
click at [782, 30] on icon "button" at bounding box center [787, 33] width 20 height 20
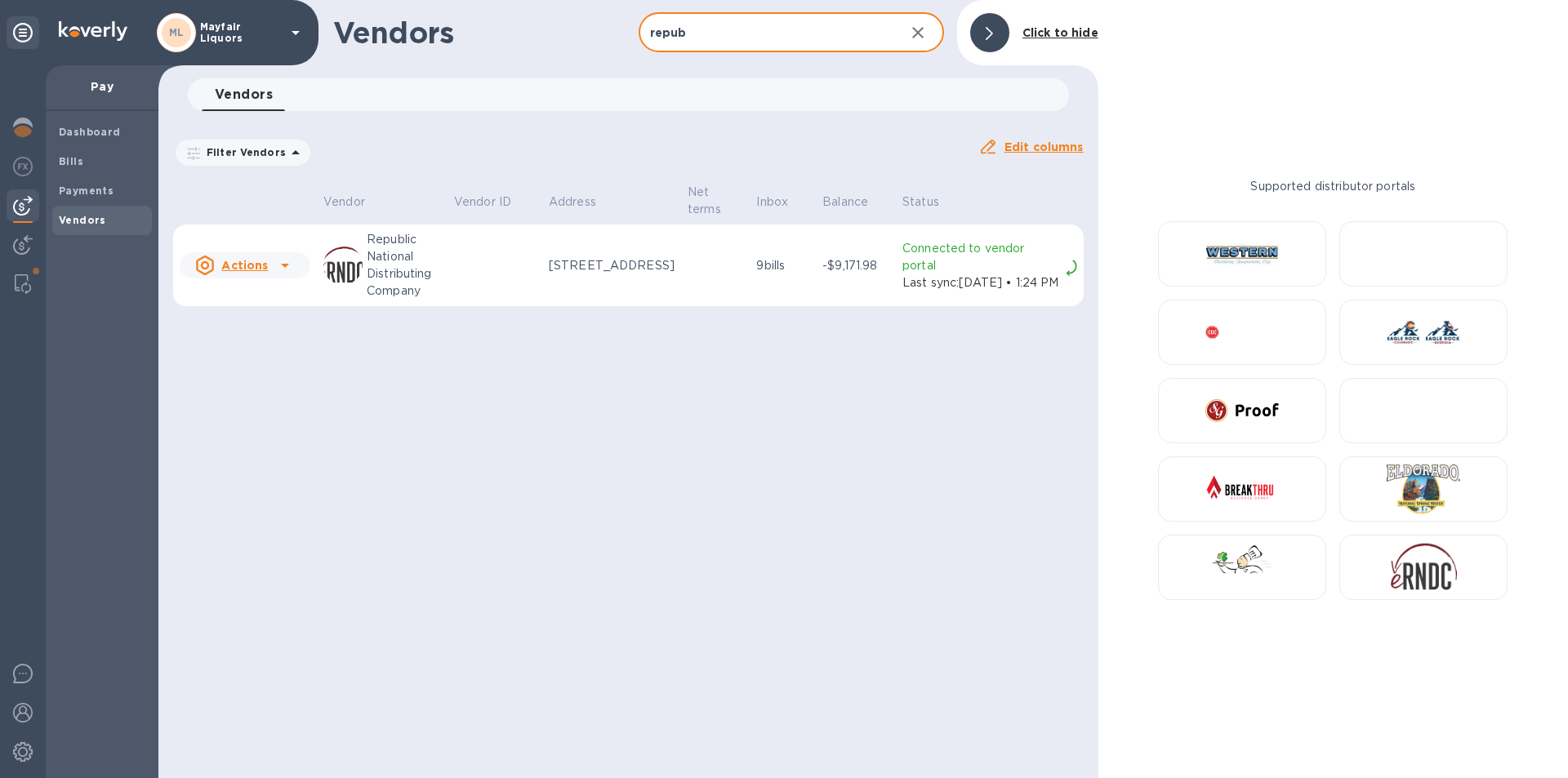
type input "repub"
click at [915, 277] on p "Last sync: Aug 1st, 2025 • 1:24 PM" at bounding box center [981, 283] width 157 height 18
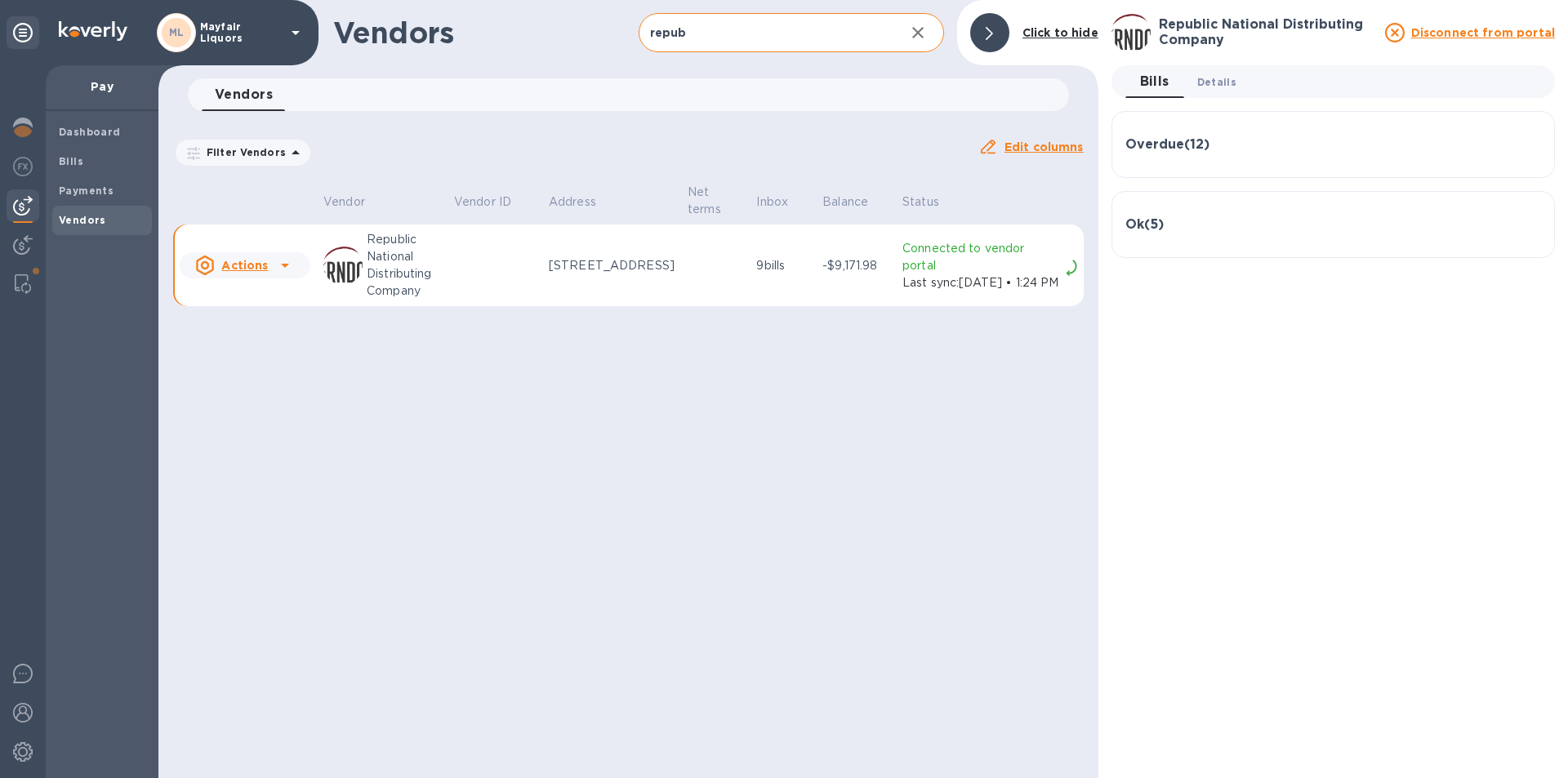
click at [1218, 79] on span "Details 0" at bounding box center [1217, 82] width 39 height 18
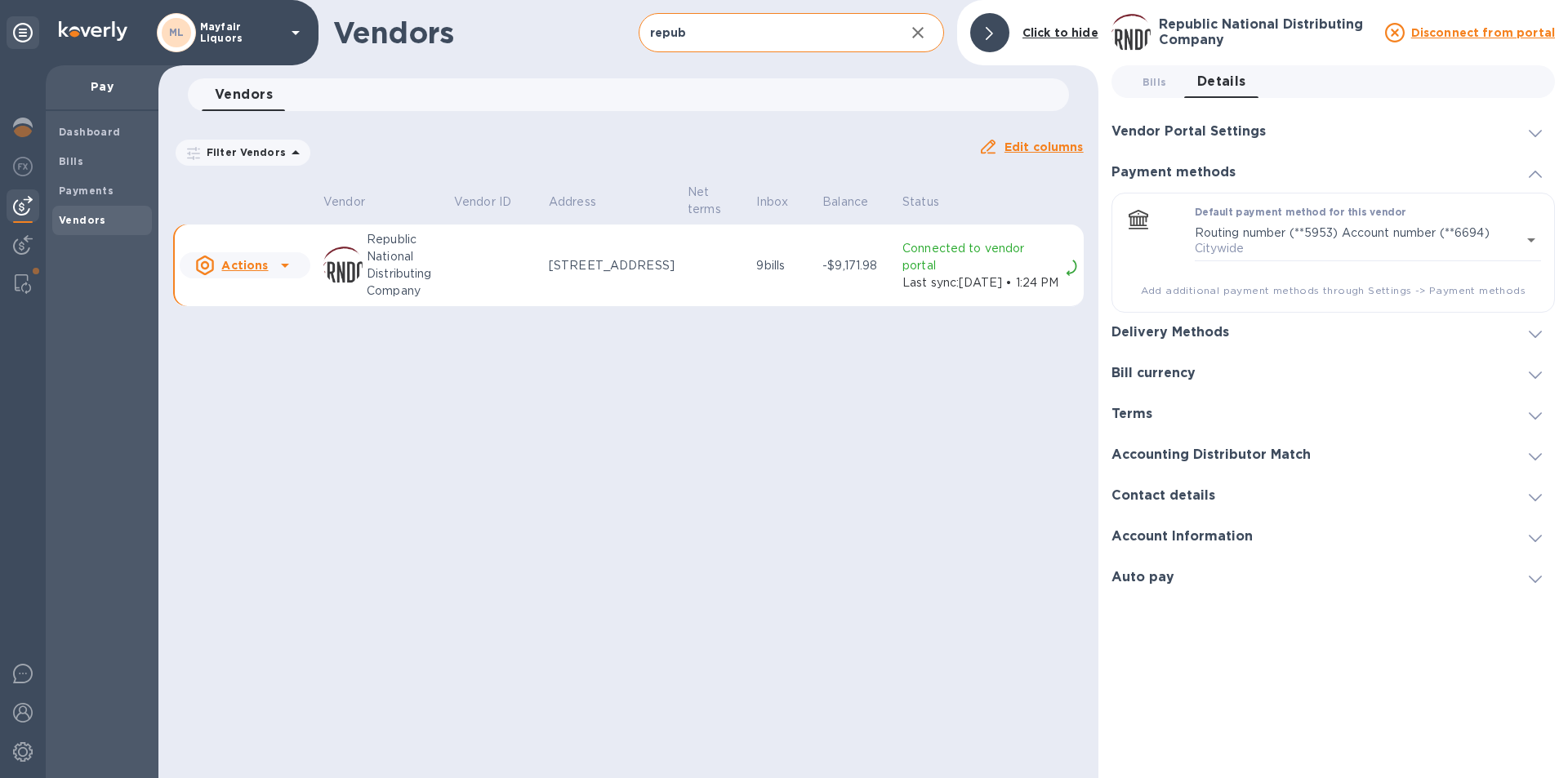
click at [1246, 118] on div "Vendor Portal Settings" at bounding box center [1334, 131] width 444 height 41
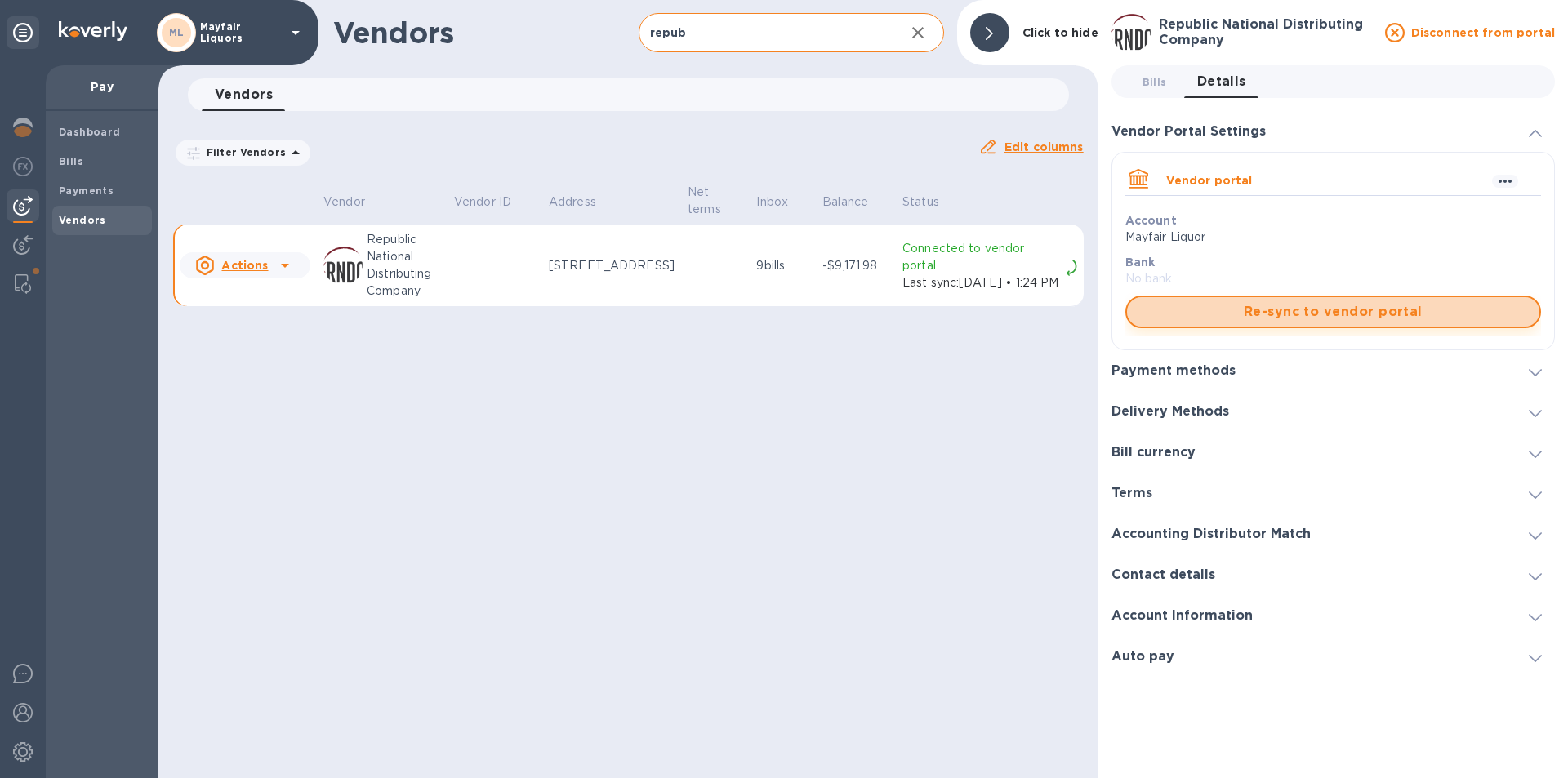
click at [1214, 307] on span "Re-sync to vendor portal" at bounding box center [1333, 312] width 386 height 20
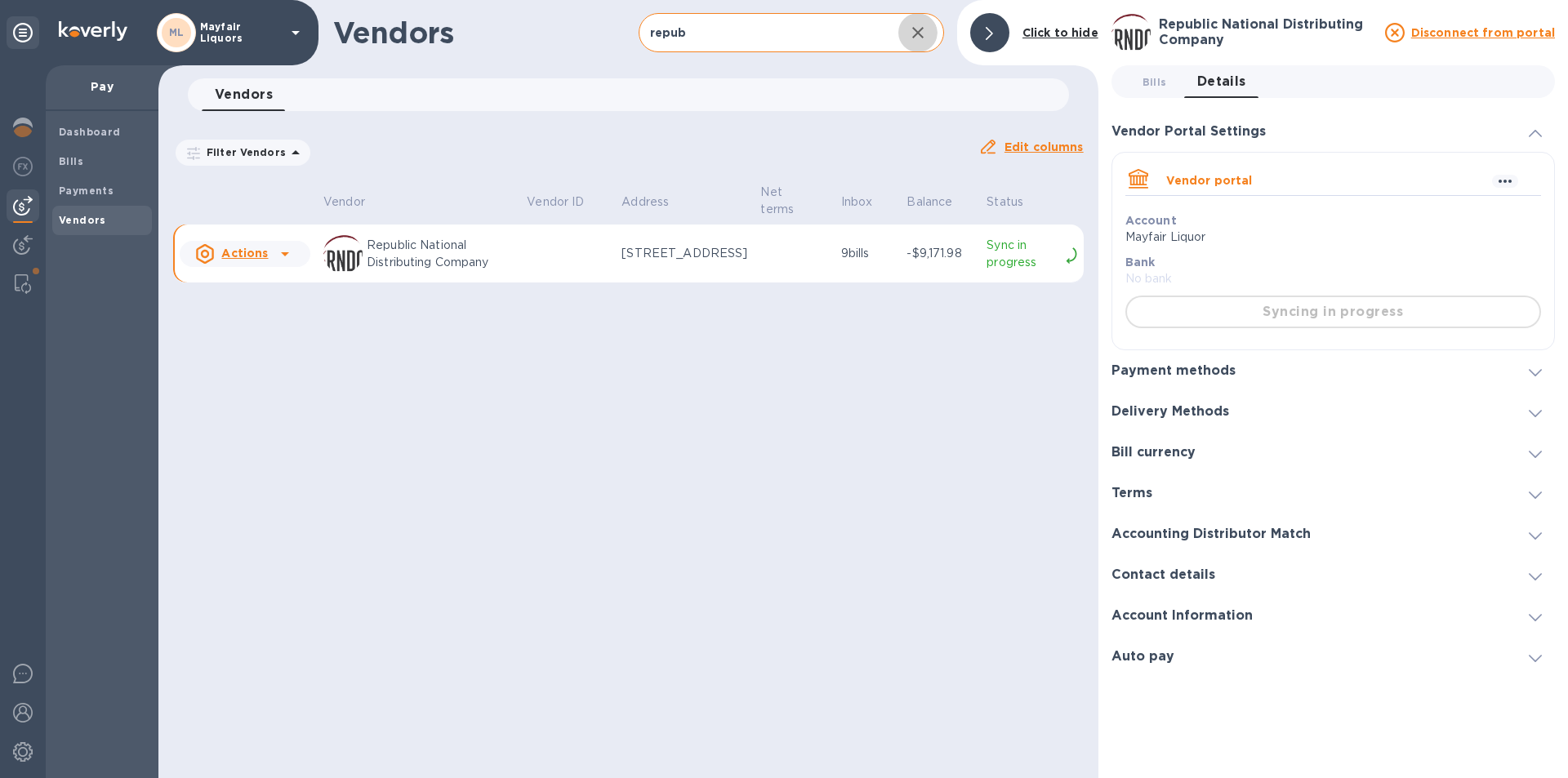
click at [926, 38] on icon "button" at bounding box center [918, 33] width 20 height 20
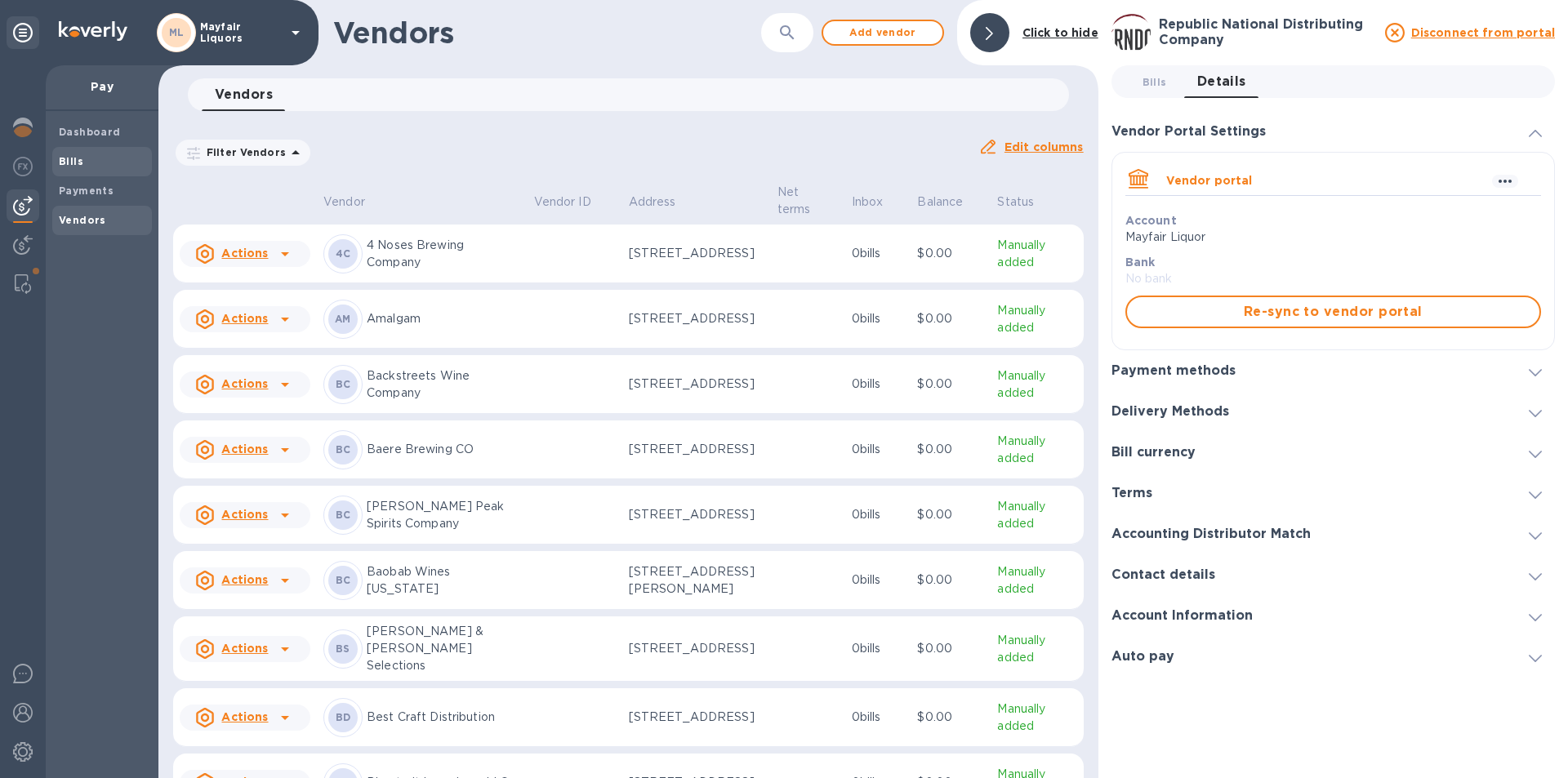
drag, startPoint x: 102, startPoint y: 173, endPoint x: 107, endPoint y: 166, distance: 8.6
click at [103, 173] on div "Bills" at bounding box center [102, 161] width 99 height 29
